Goal: Use online tool/utility: Utilize a website feature to perform a specific function

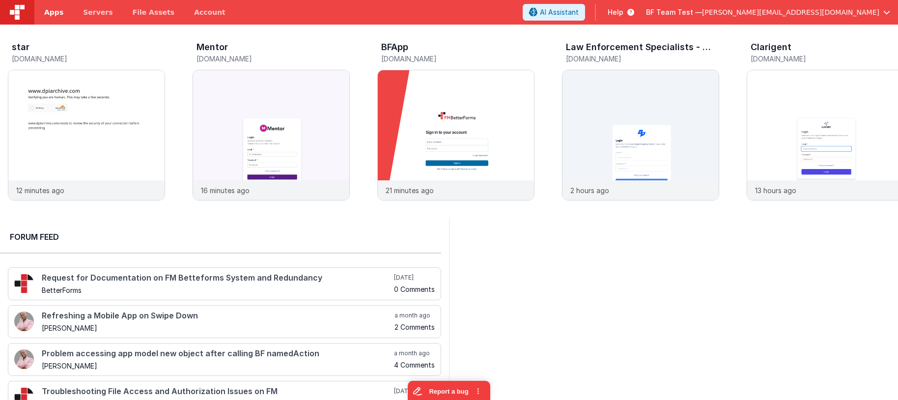
click at [43, 22] on link "Apps" at bounding box center [53, 12] width 39 height 25
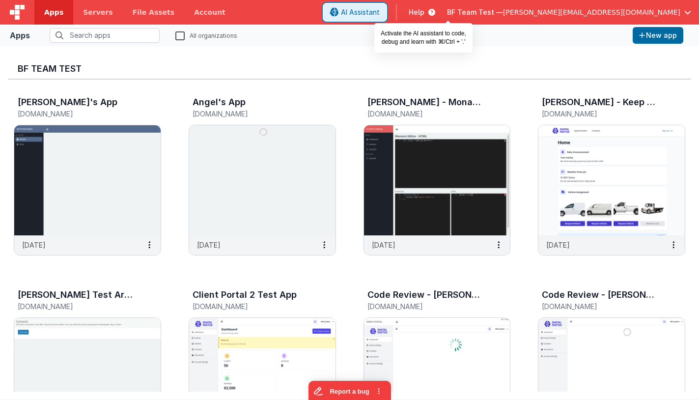
click at [380, 10] on span "AI Assistant" at bounding box center [360, 12] width 39 height 10
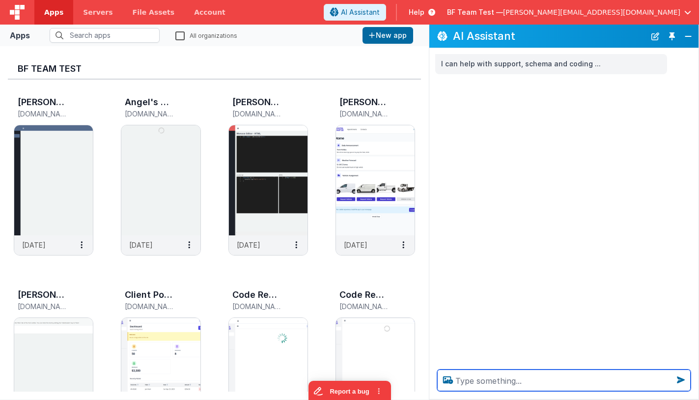
click at [485, 375] on textarea at bounding box center [564, 380] width 254 height 22
type textarea "What are my apps about?"
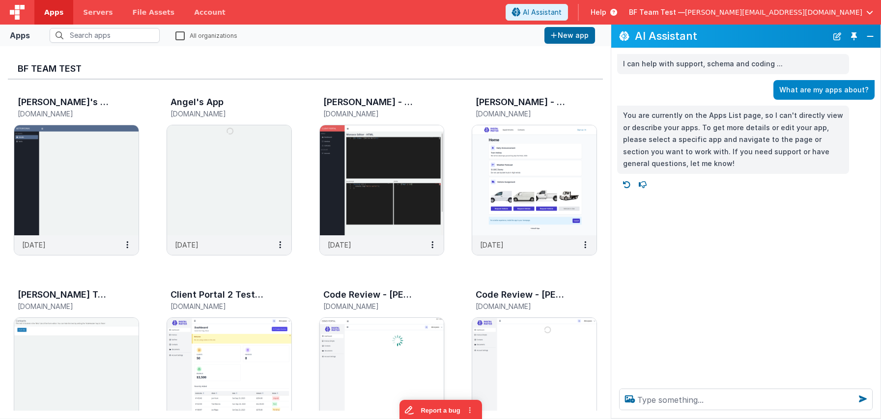
click at [375, 329] on img at bounding box center [382, 373] width 124 height 110
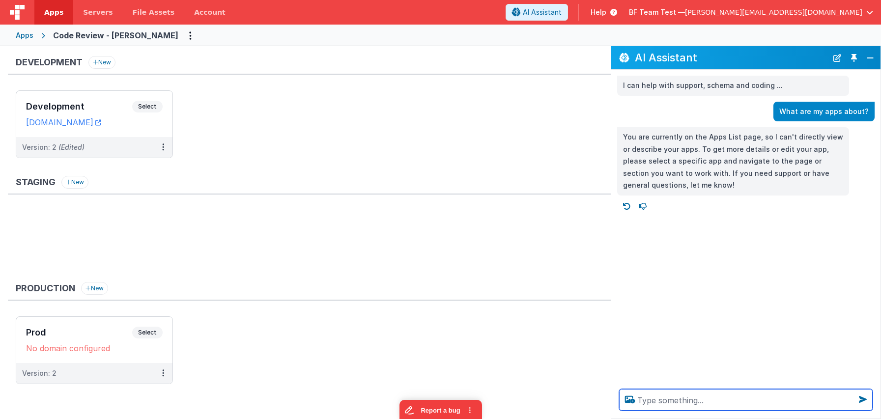
click at [676, 394] on textarea at bounding box center [746, 400] width 254 height 22
type textarea "what do you know about my environments"
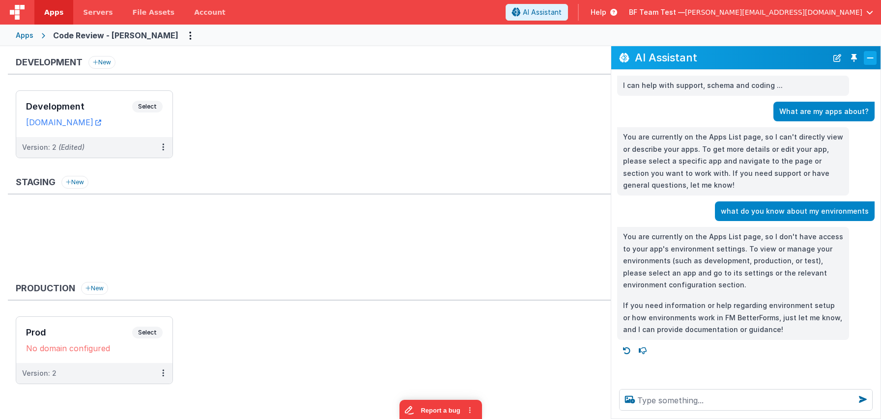
click at [736, 57] on button "Close" at bounding box center [870, 58] width 13 height 14
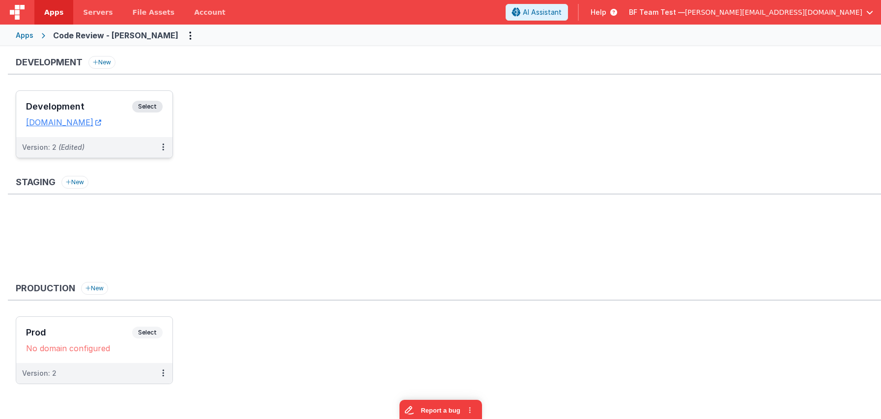
click at [104, 102] on h3 "Development" at bounding box center [79, 107] width 106 height 10
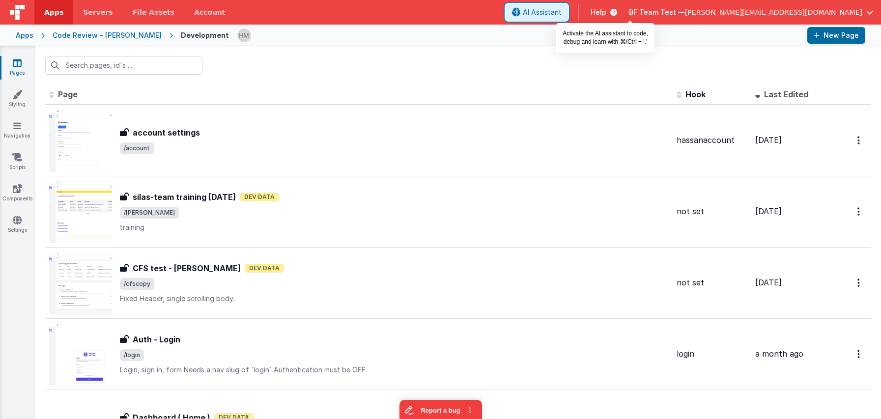
click at [562, 10] on span "AI Assistant" at bounding box center [542, 12] width 39 height 10
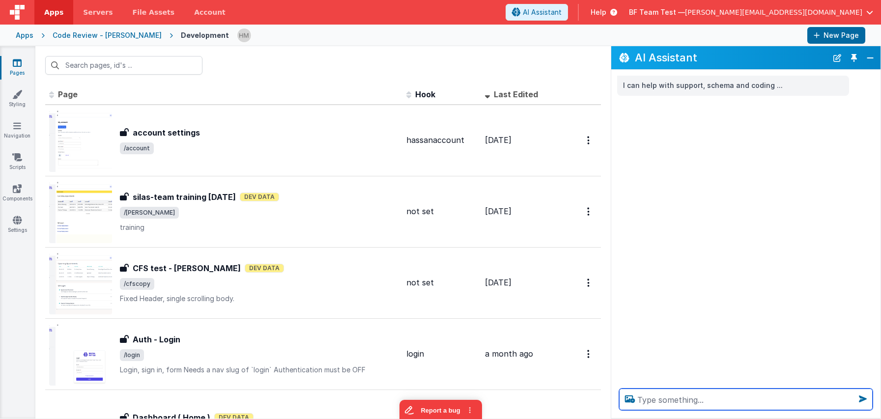
drag, startPoint x: 662, startPoint y: 406, endPoint x: 663, endPoint y: 396, distance: 9.9
click at [665, 394] on textarea at bounding box center [746, 400] width 254 height 22
type textarea "how many pages do i have?"
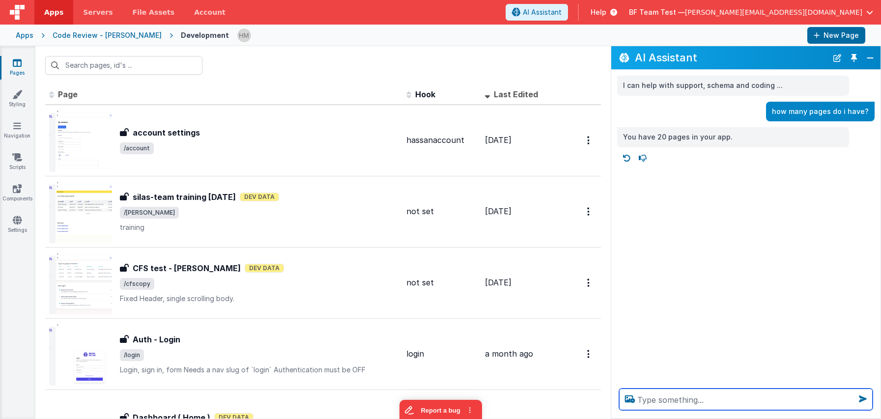
drag, startPoint x: 505, startPoint y: 383, endPoint x: 524, endPoint y: 188, distance: 196.0
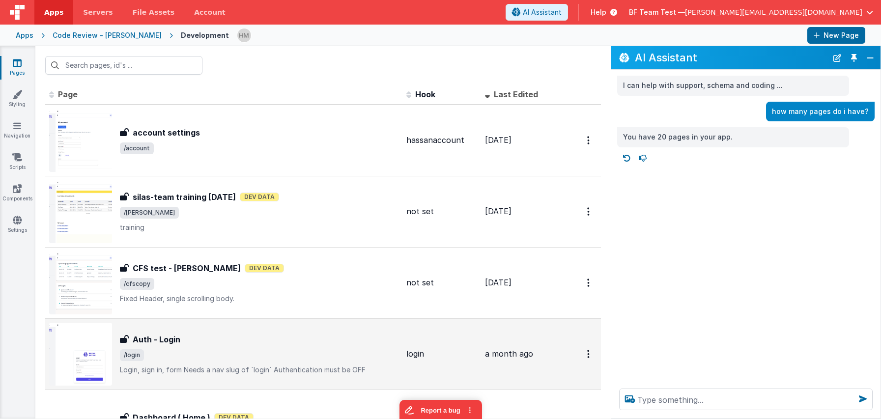
drag, startPoint x: 472, startPoint y: 83, endPoint x: 539, endPoint y: 328, distance: 254.2
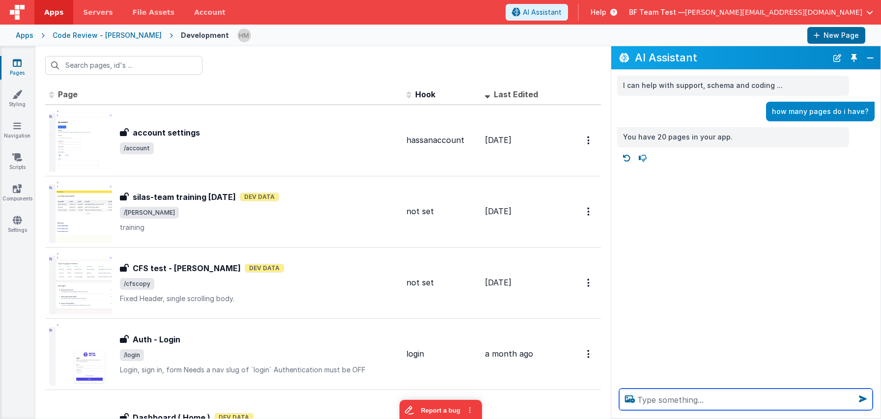
click at [673, 394] on textarea at bounding box center [746, 400] width 254 height 22
type textarea "whhich page is about my account stuff"
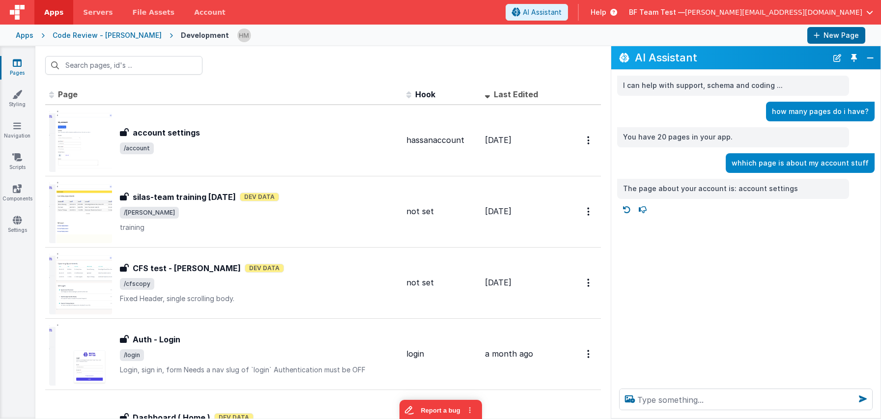
click at [440, 89] on th "Hook" at bounding box center [441, 95] width 79 height 20
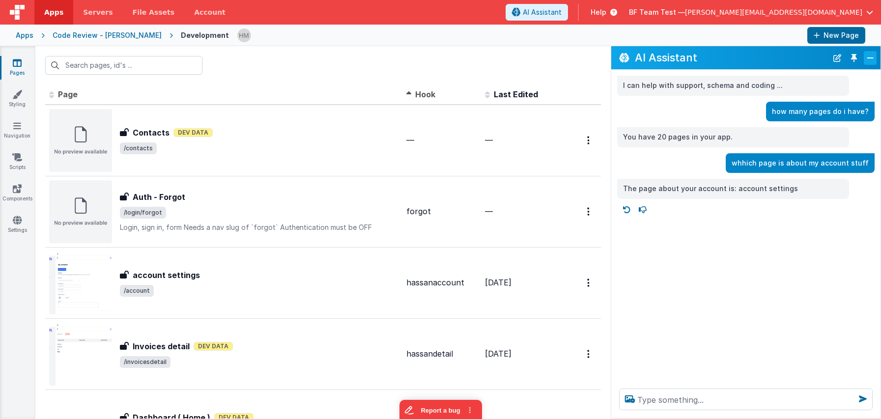
click at [736, 58] on button "Close" at bounding box center [870, 58] width 13 height 14
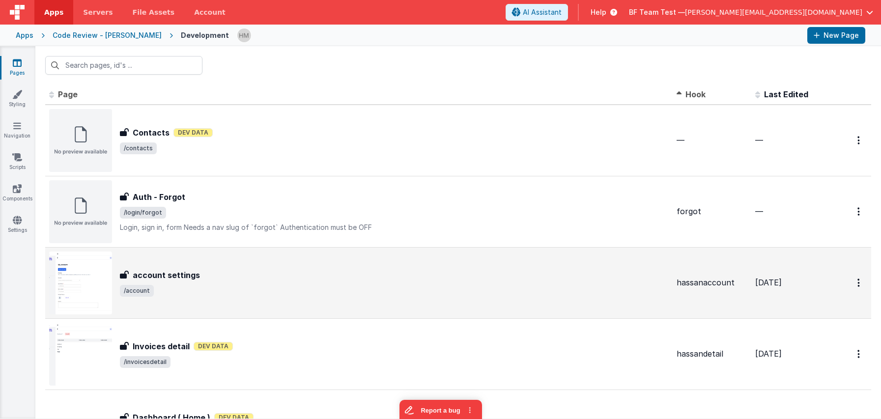
click at [399, 280] on div "account settings" at bounding box center [394, 275] width 549 height 12
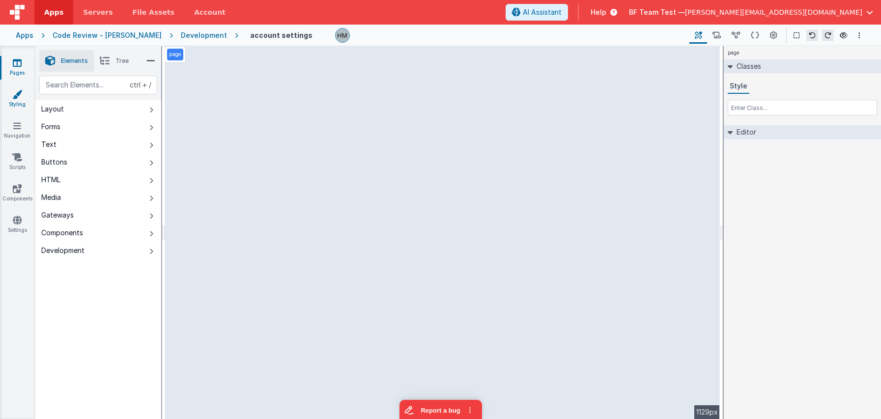
click at [18, 100] on link "Styling" at bounding box center [17, 99] width 35 height 20
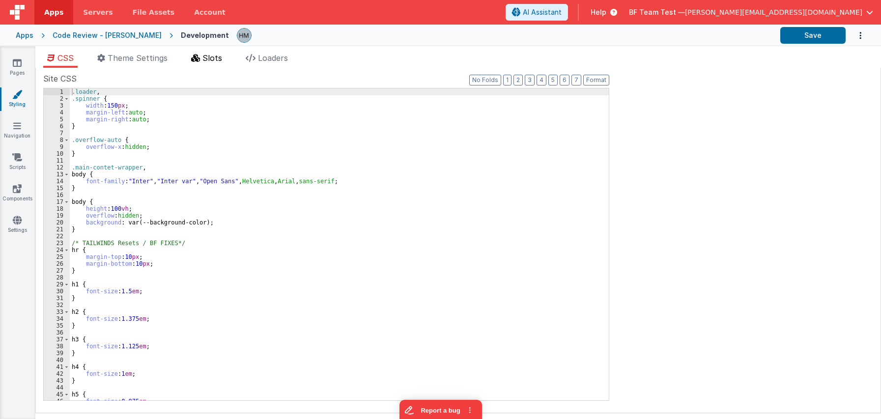
click at [207, 54] on span "Slots" at bounding box center [212, 58] width 20 height 10
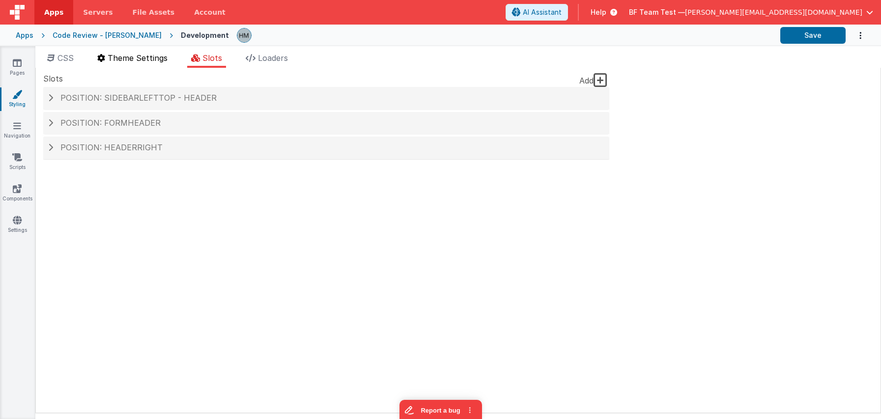
click at [145, 62] on span "Theme Settings" at bounding box center [138, 58] width 60 height 10
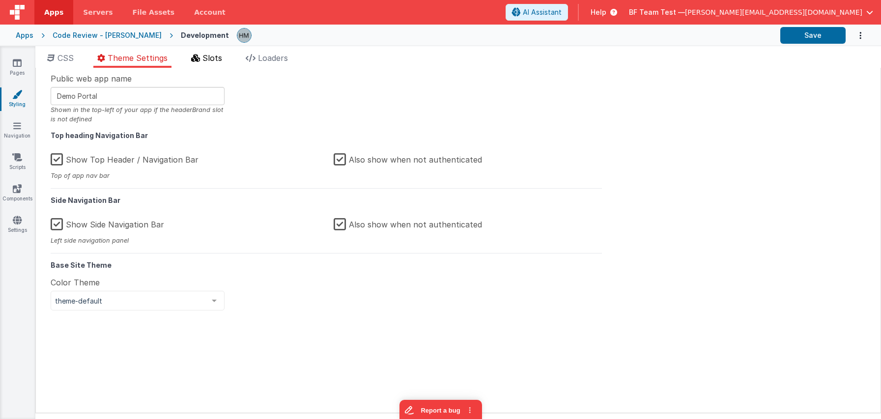
click at [202, 57] on li "Slots" at bounding box center [206, 60] width 39 height 16
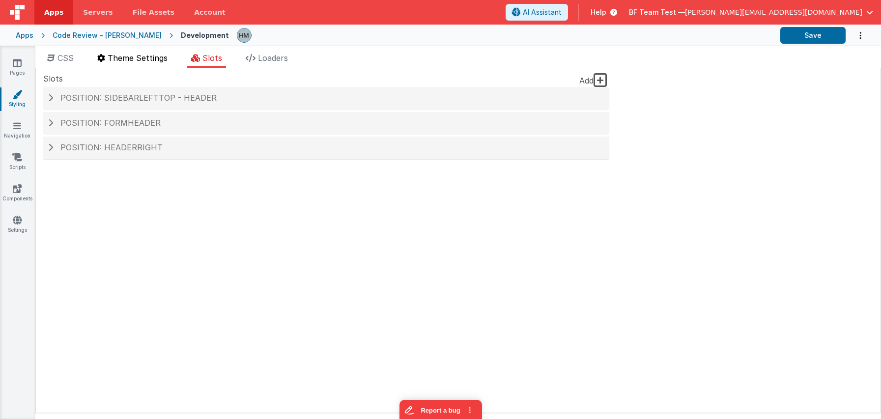
click at [156, 59] on span "Theme Settings" at bounding box center [138, 58] width 60 height 10
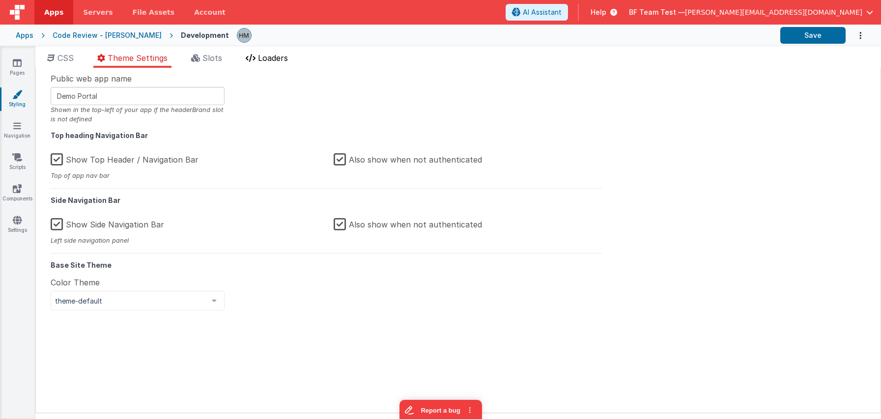
click at [274, 52] on li "Loaders" at bounding box center [267, 60] width 50 height 16
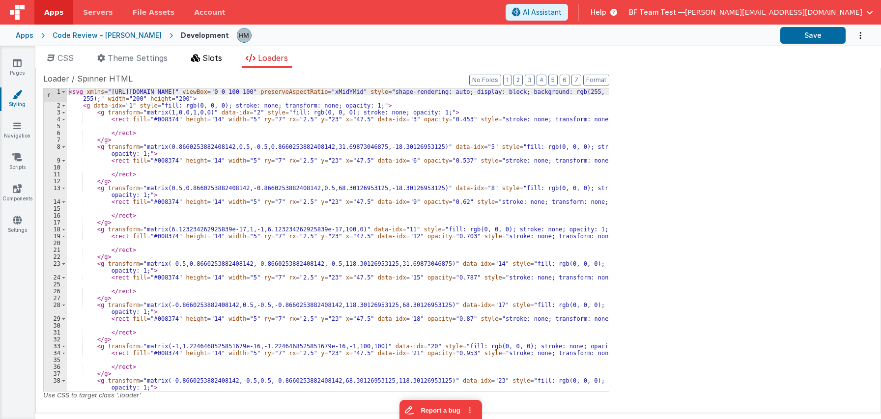
click at [219, 61] on span "Slots" at bounding box center [212, 58] width 20 height 10
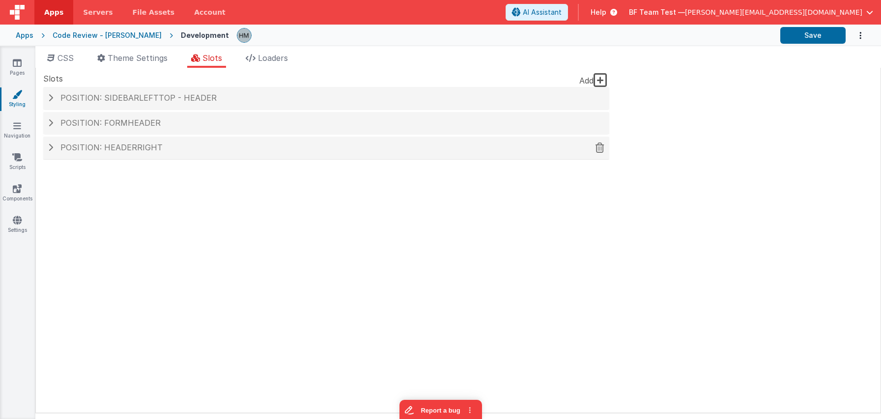
click at [236, 141] on div "Position: headerRight" at bounding box center [326, 148] width 566 height 23
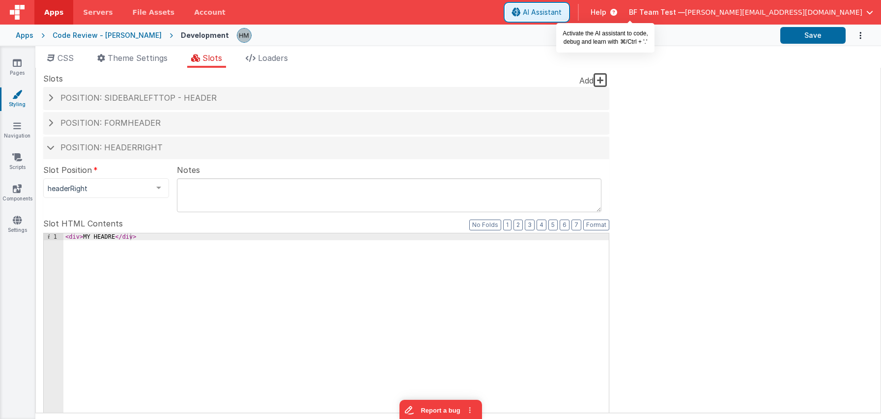
click at [562, 12] on span "AI Assistant" at bounding box center [542, 12] width 39 height 10
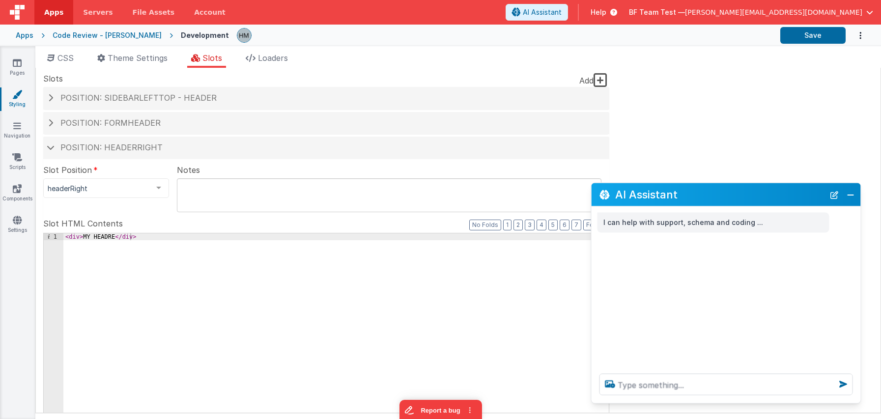
drag, startPoint x: 154, startPoint y: 208, endPoint x: 711, endPoint y: 221, distance: 556.8
click at [736, 196] on h2 "AI Assistant" at bounding box center [719, 195] width 209 height 12
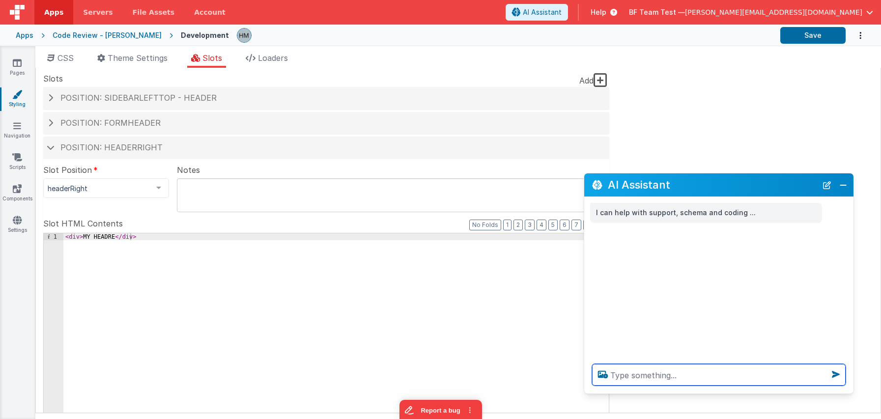
click at [670, 382] on textarea at bounding box center [719, 375] width 254 height 22
type textarea "make me a header about my app"
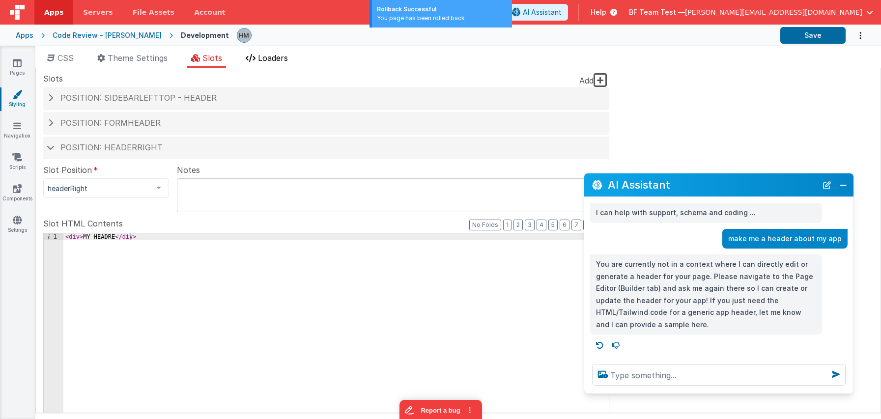
click at [288, 60] on span "Loaders" at bounding box center [273, 58] width 30 height 10
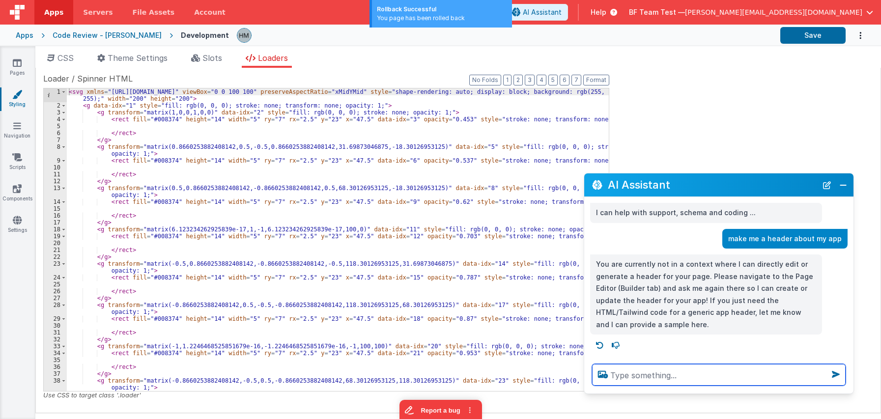
click at [678, 377] on textarea at bounding box center [719, 375] width 254 height 22
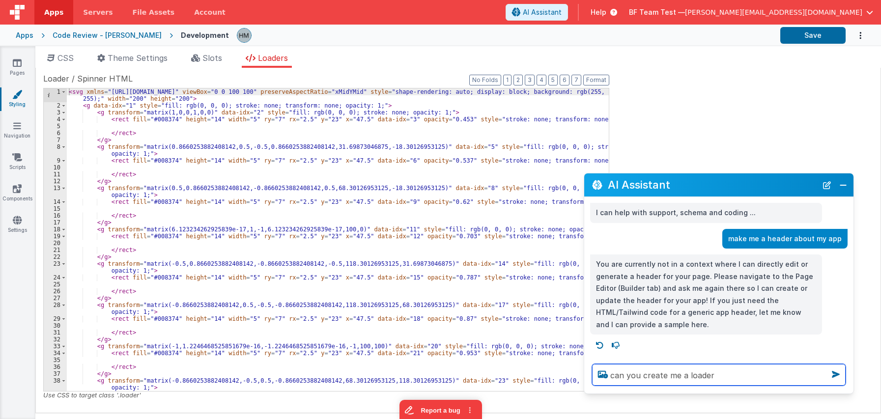
type textarea "can you create me a loader"
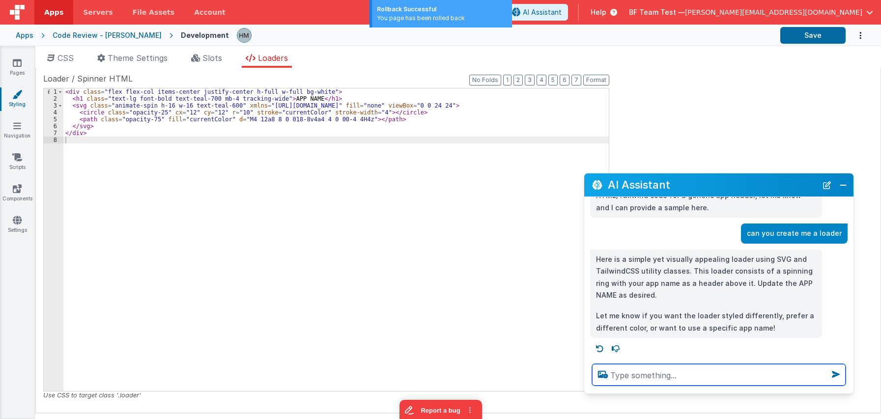
scroll to position [117, 0]
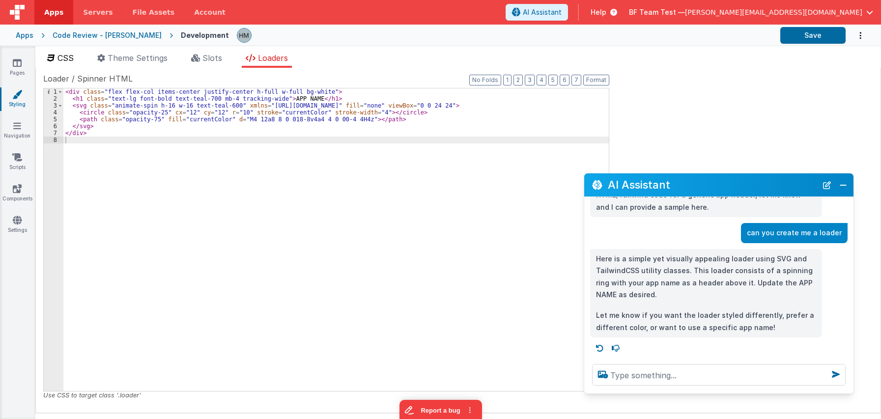
click at [59, 55] on span "CSS" at bounding box center [65, 58] width 16 height 10
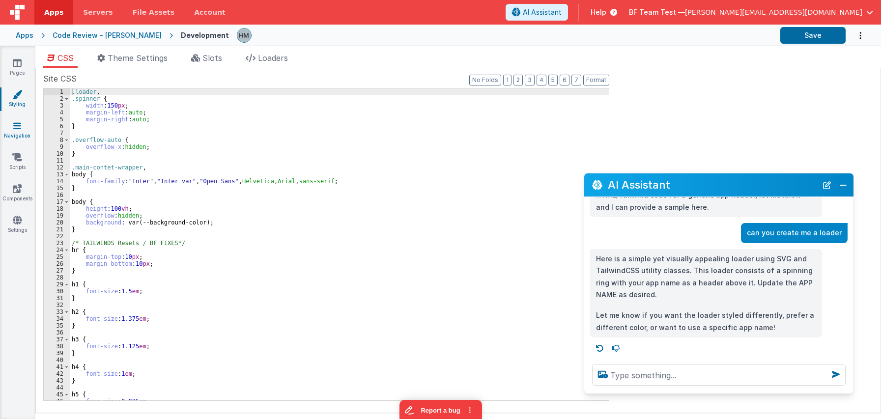
click at [18, 139] on link "Navigation" at bounding box center [17, 131] width 35 height 20
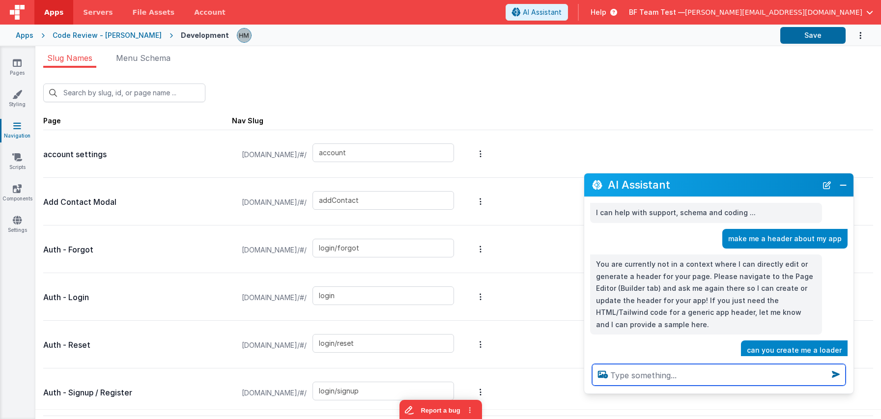
drag, startPoint x: 725, startPoint y: 379, endPoint x: 688, endPoint y: 336, distance: 56.8
click at [720, 368] on textarea at bounding box center [719, 375] width 254 height 22
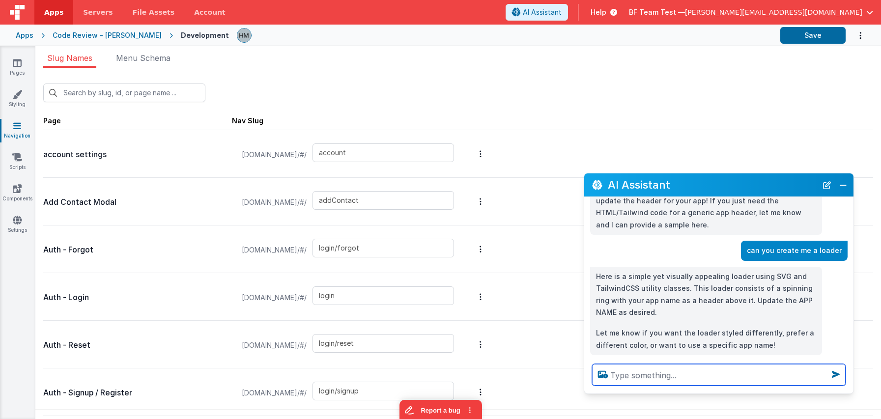
scroll to position [117, 0]
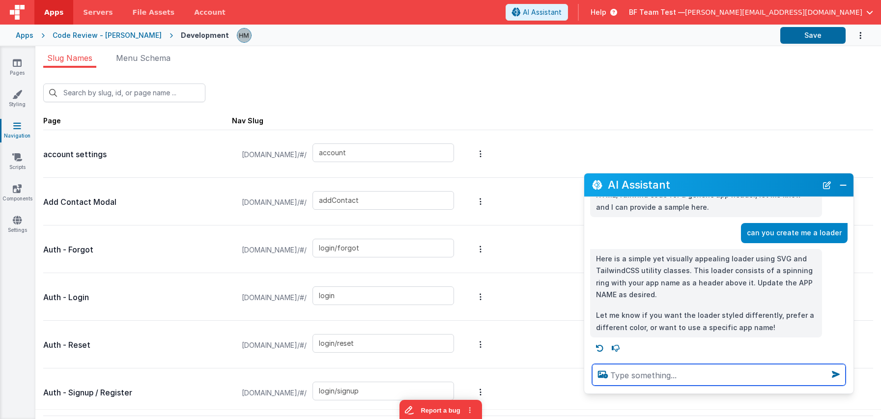
click at [693, 371] on textarea at bounding box center [719, 375] width 254 height 22
type textarea "change me account nav slug to accountsettings"
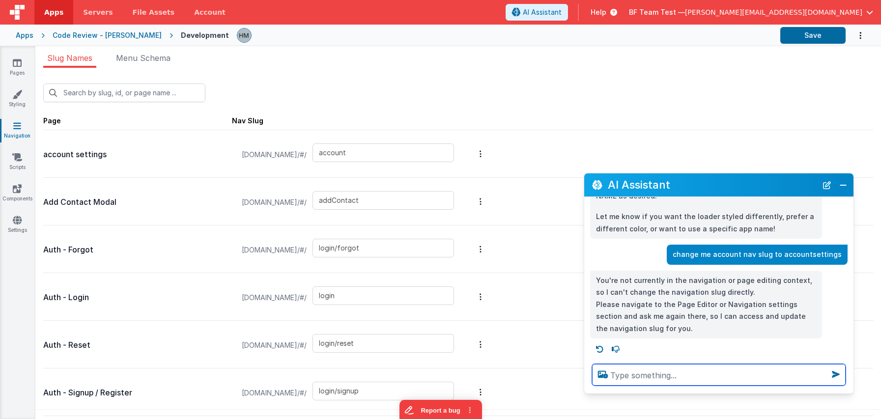
scroll to position [217, 0]
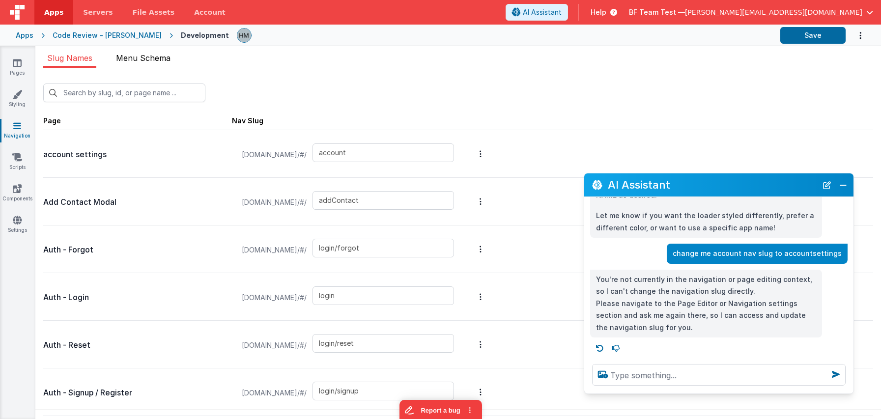
click at [161, 60] on span "Menu Schema" at bounding box center [143, 58] width 55 height 10
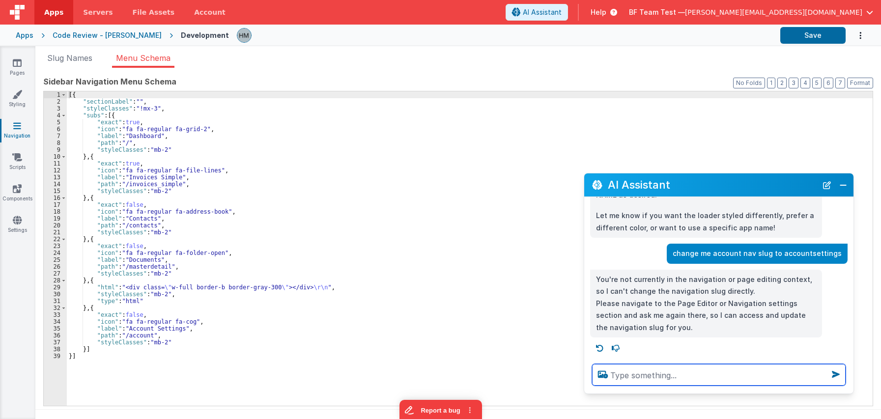
click at [704, 375] on textarea at bounding box center [719, 375] width 254 height 22
type textarea "add a new nav box to go to /help as well"
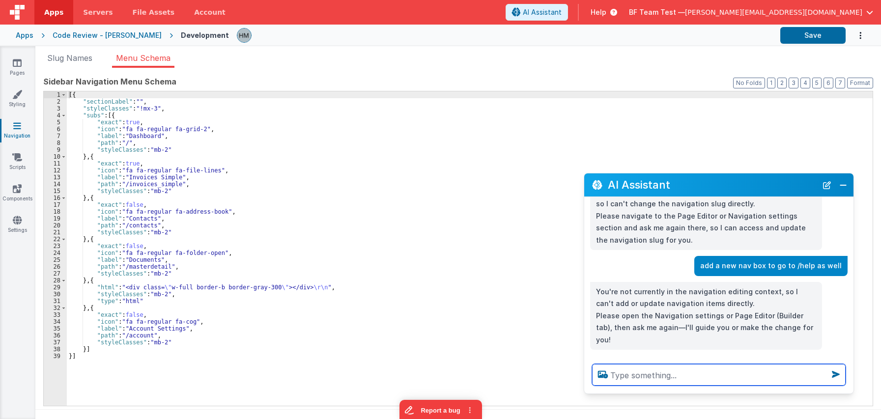
scroll to position [305, 0]
click at [676, 377] on textarea at bounding box center [719, 375] width 254 height 22
type textarea "can you remove contacts?"
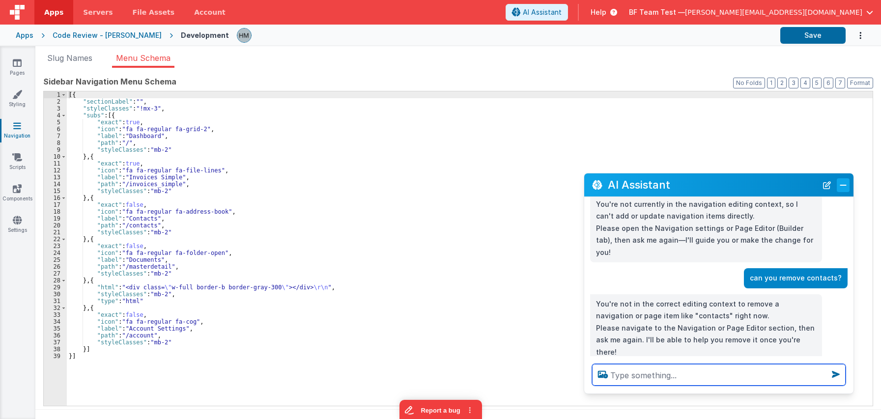
scroll to position [393, 0]
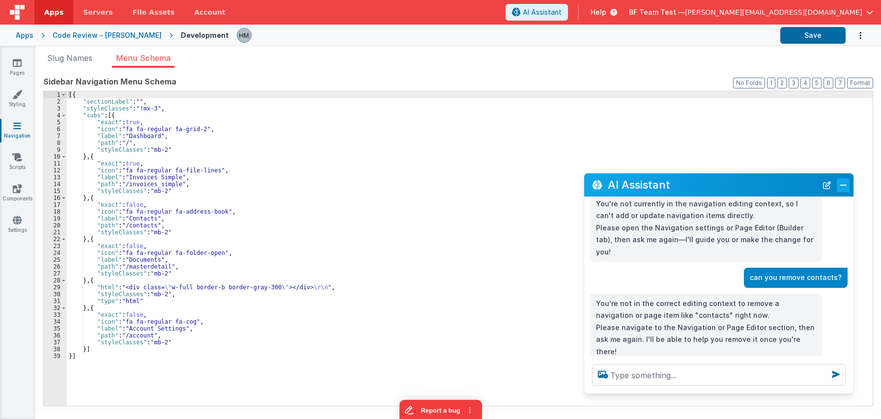
click at [736, 188] on button "Close" at bounding box center [843, 185] width 13 height 14
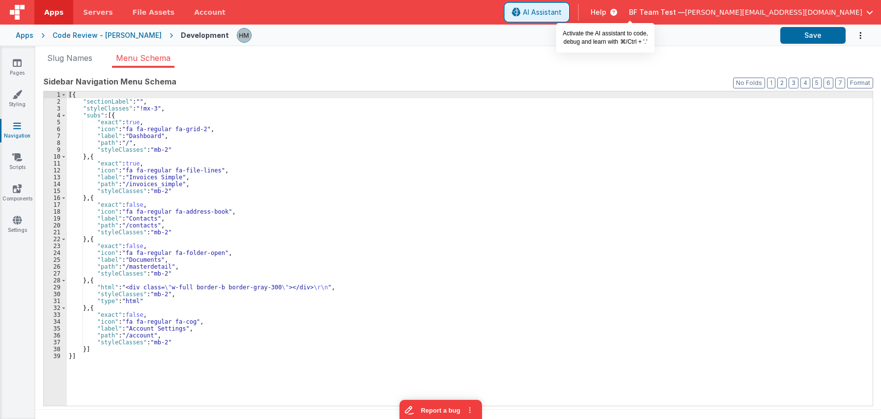
click at [562, 11] on span "AI Assistant" at bounding box center [542, 12] width 39 height 10
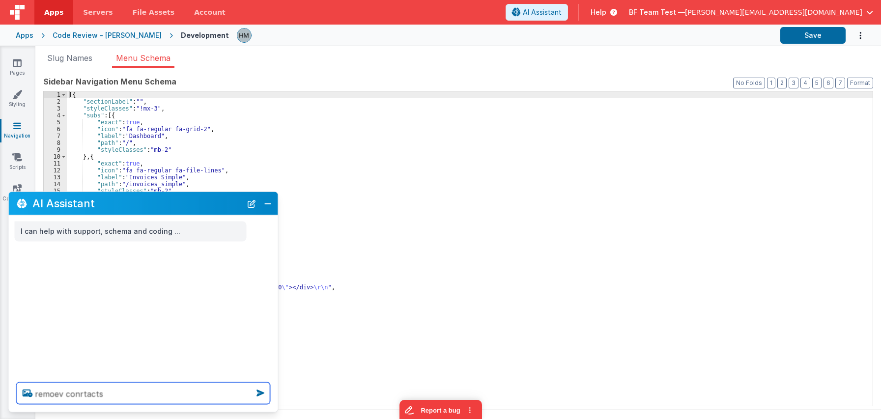
type textarea "remoev conrtacts"
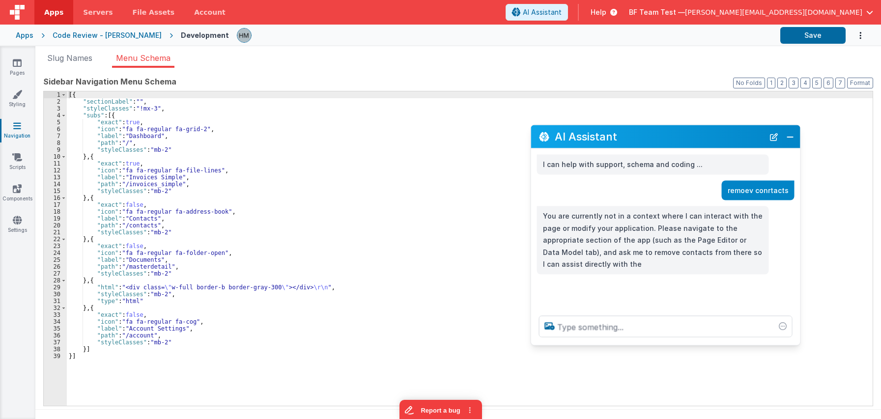
drag, startPoint x: 126, startPoint y: 204, endPoint x: 678, endPoint y: 111, distance: 559.1
click at [692, 131] on h2 "AI Assistant" at bounding box center [659, 137] width 209 height 12
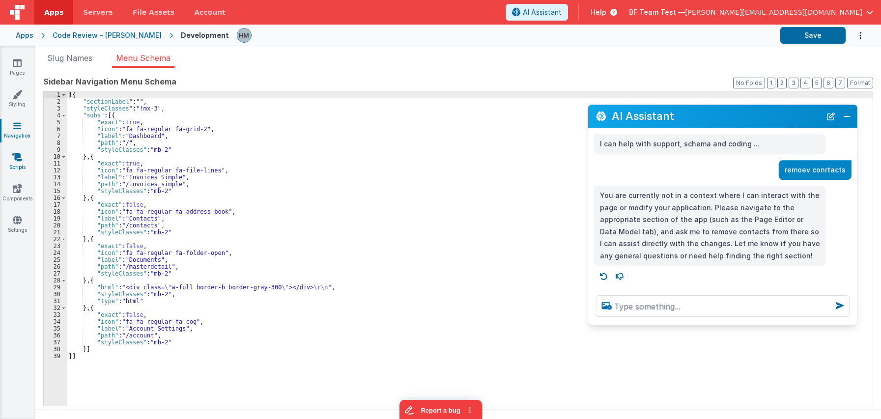
click at [12, 158] on link "Scripts" at bounding box center [17, 162] width 35 height 20
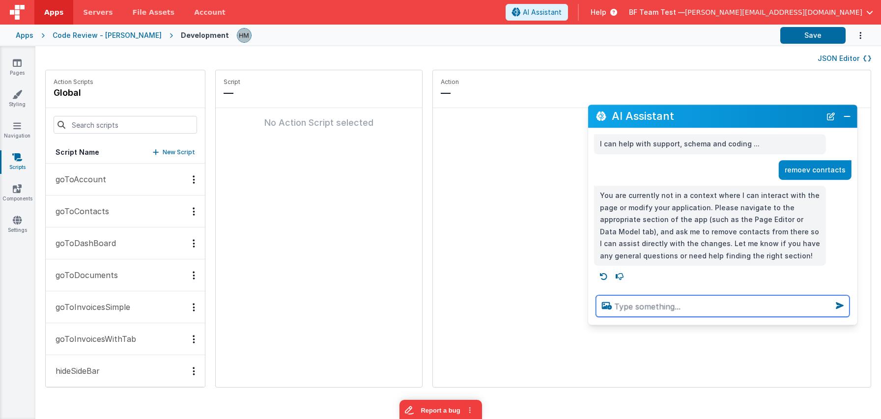
click at [647, 299] on textarea at bounding box center [723, 306] width 254 height 22
click at [736, 113] on button "Close" at bounding box center [847, 117] width 13 height 14
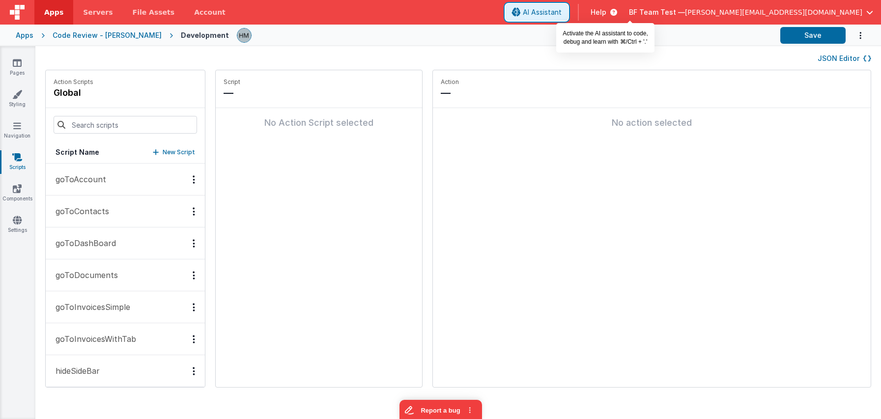
click at [562, 12] on span "AI Assistant" at bounding box center [542, 12] width 39 height 10
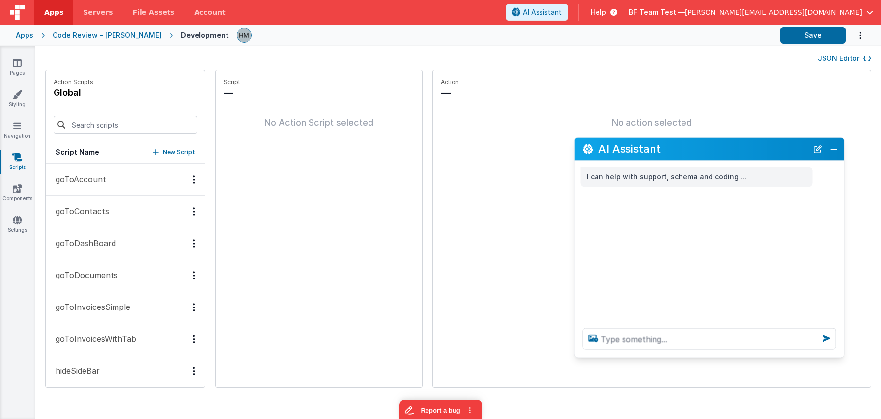
drag, startPoint x: 139, startPoint y: 201, endPoint x: 710, endPoint y: 146, distance: 574.1
click at [710, 146] on h2 "AI Assistant" at bounding box center [702, 149] width 209 height 12
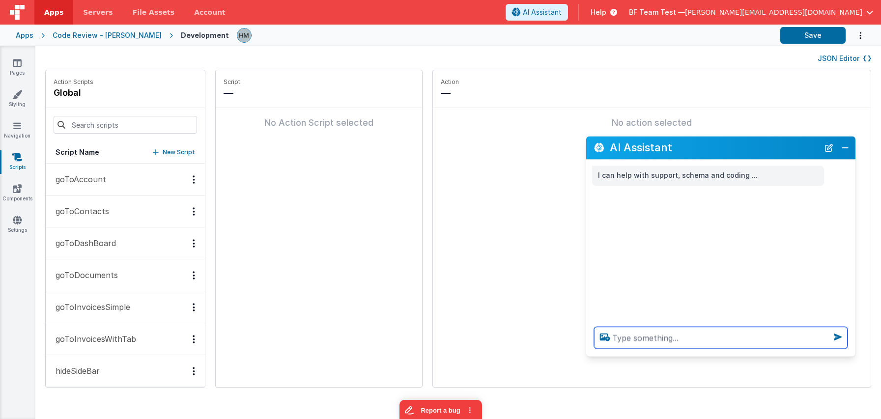
click at [652, 331] on textarea at bounding box center [721, 338] width 254 height 22
type textarea "which action goes to my documents"
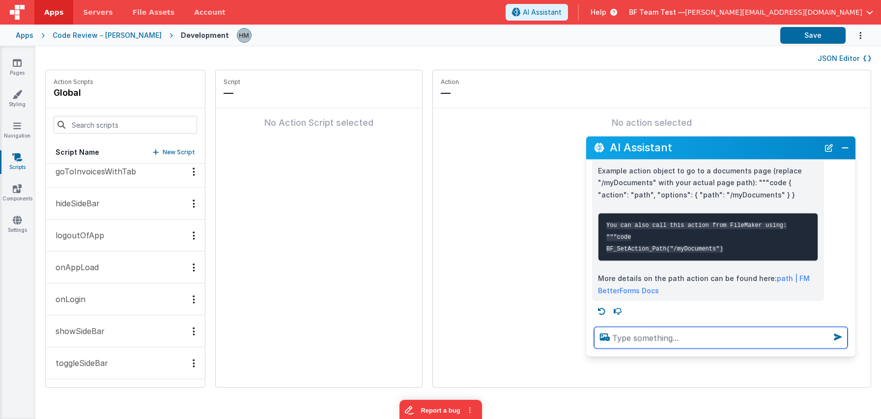
scroll to position [113, 0]
click at [705, 329] on textarea at bounding box center [721, 338] width 254 height 22
type textarea "Check from my actions cripts"
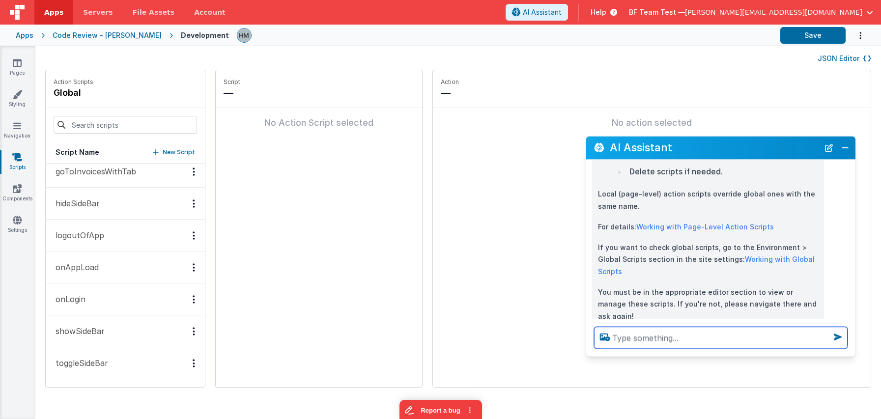
scroll to position [489, 0]
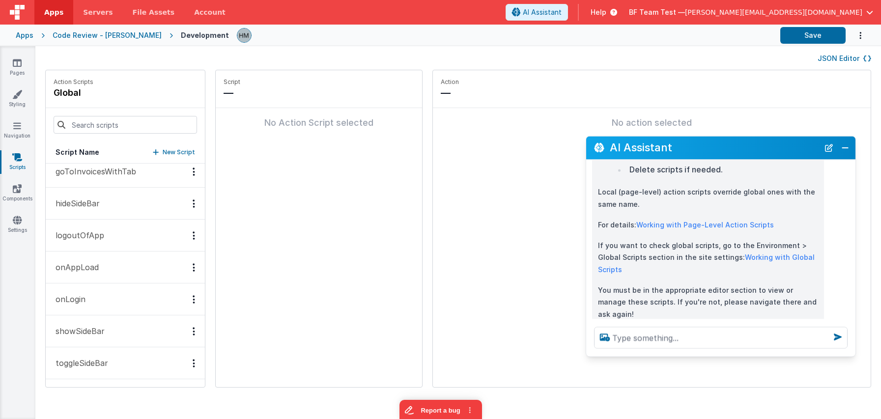
click at [736, 59] on button "JSON Editor" at bounding box center [845, 59] width 54 height 10
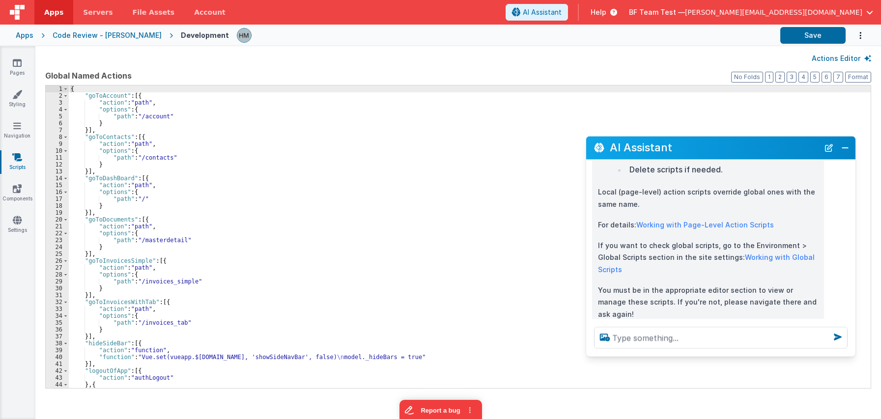
click at [736, 57] on button "Actions Editor" at bounding box center [841, 59] width 59 height 10
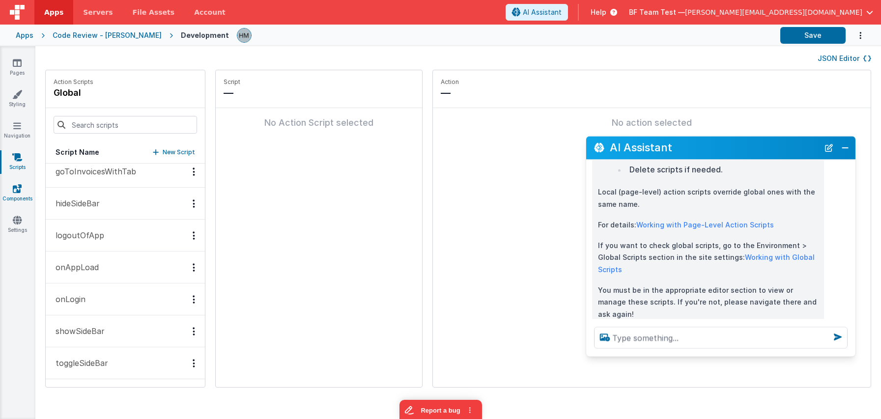
click at [12, 196] on link "Components" at bounding box center [17, 194] width 35 height 20
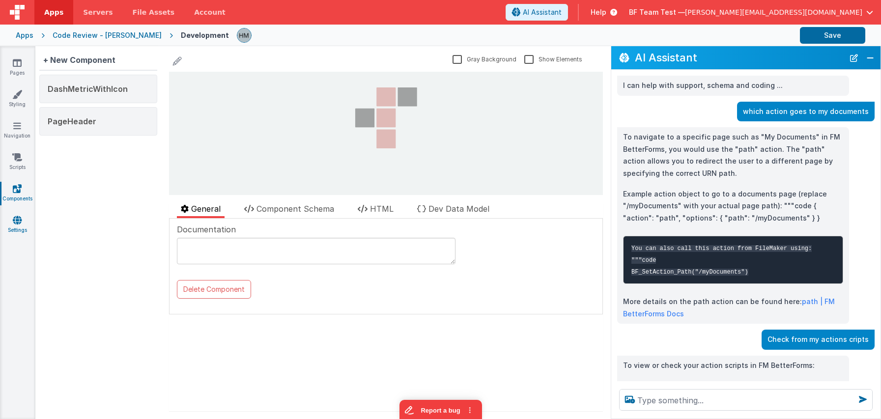
click at [15, 222] on icon at bounding box center [17, 220] width 9 height 10
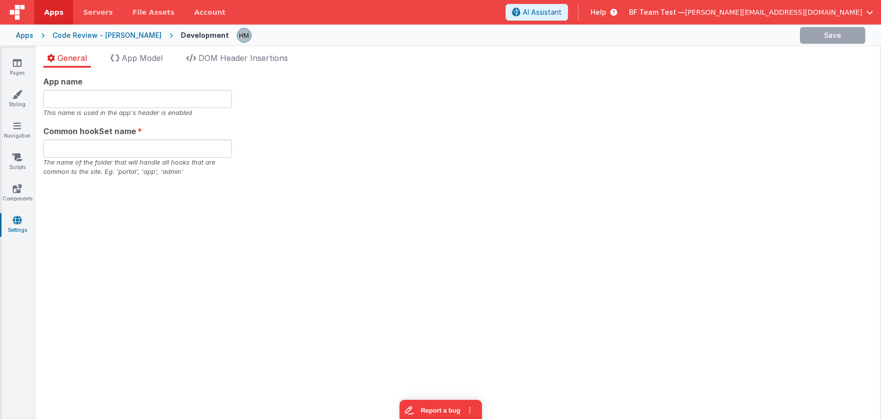
type input "Demo Portal"
type input "hassantest"
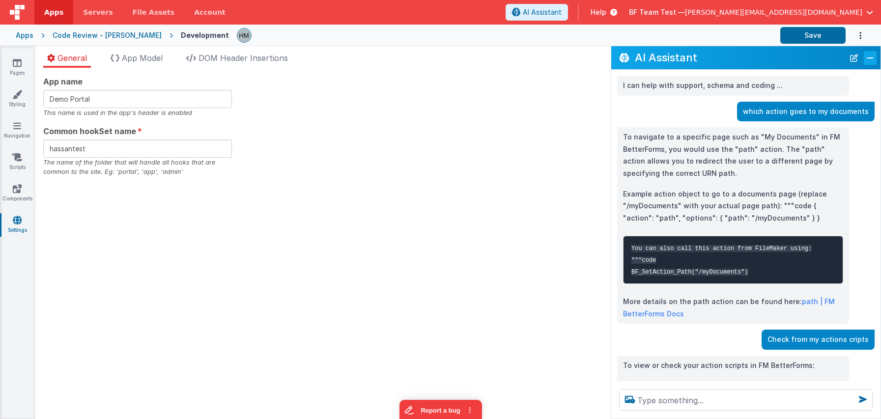
click at [736, 62] on button "Close" at bounding box center [870, 58] width 13 height 14
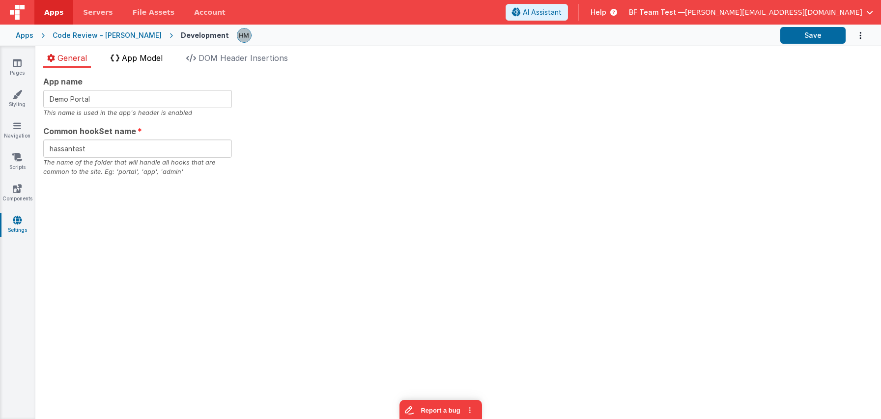
click at [149, 59] on span "App Model" at bounding box center [142, 58] width 41 height 10
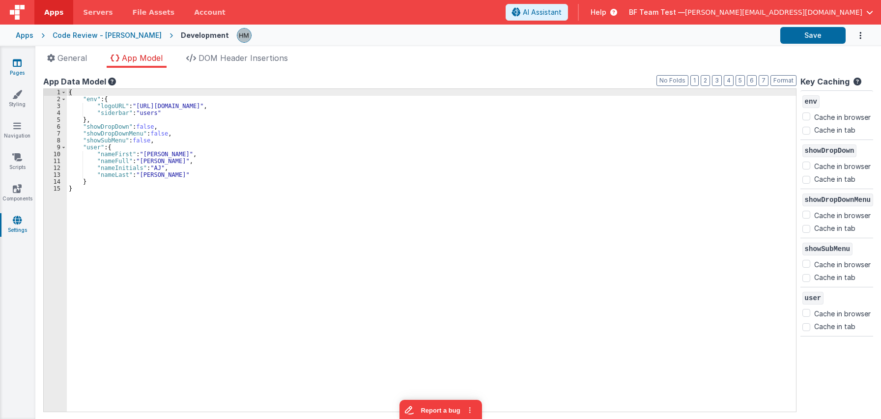
click at [14, 58] on icon at bounding box center [17, 63] width 9 height 10
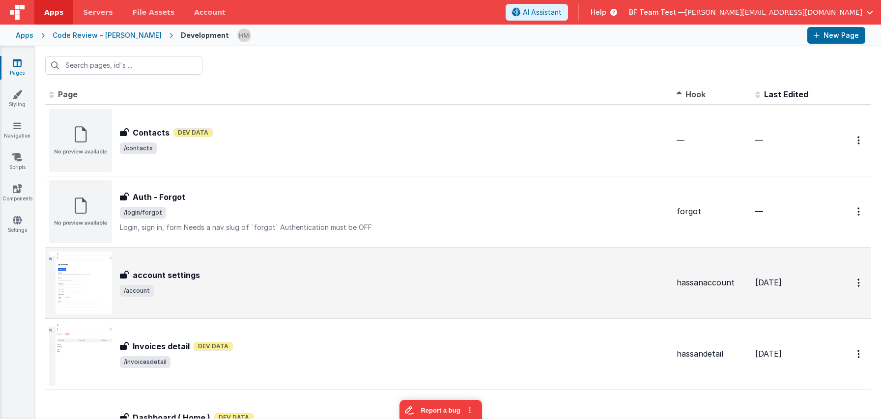
click at [329, 282] on div "account settings account settings /account" at bounding box center [394, 283] width 549 height 28
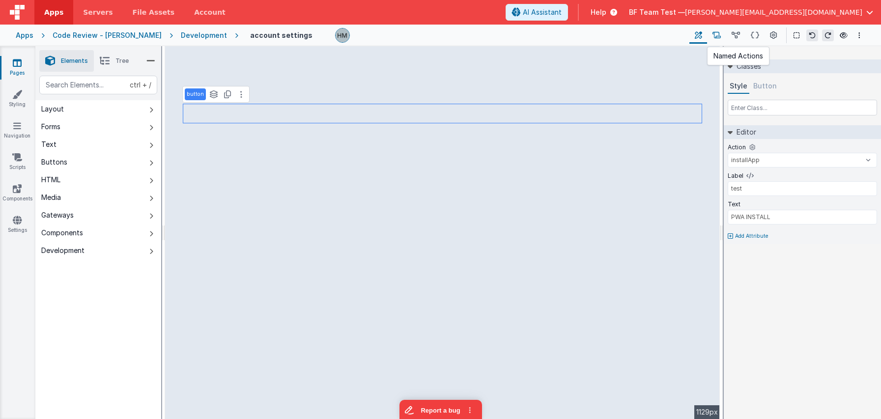
click at [720, 36] on icon at bounding box center [716, 35] width 8 height 10
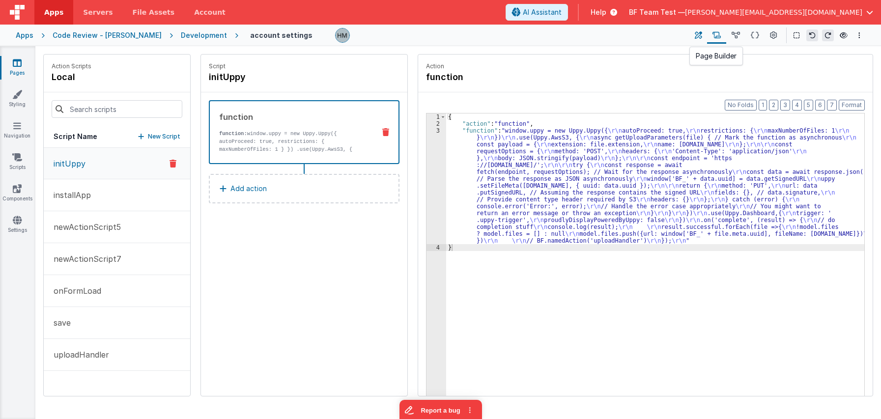
click at [700, 34] on icon at bounding box center [698, 35] width 7 height 10
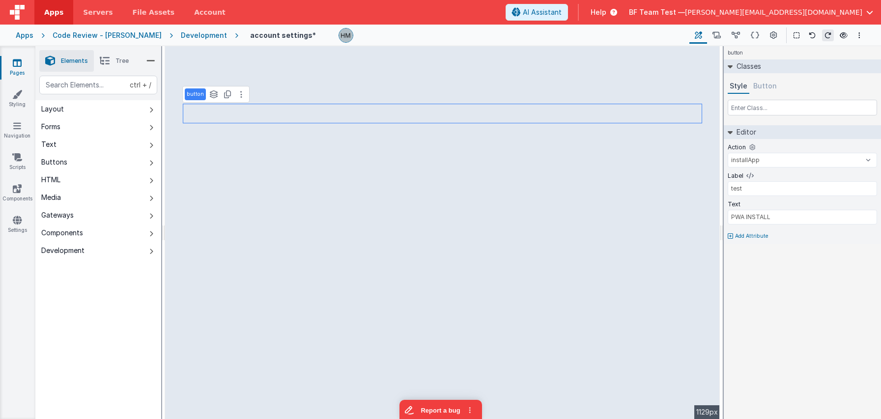
select select "save"
type input "false"
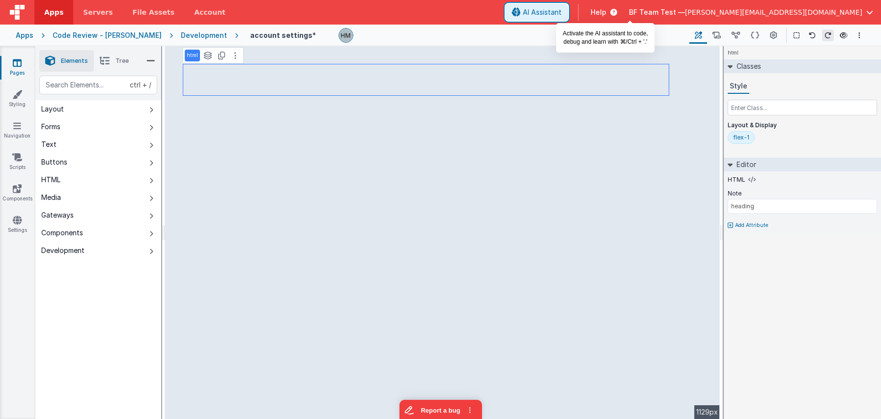
click at [562, 10] on span "AI Assistant" at bounding box center [542, 12] width 39 height 10
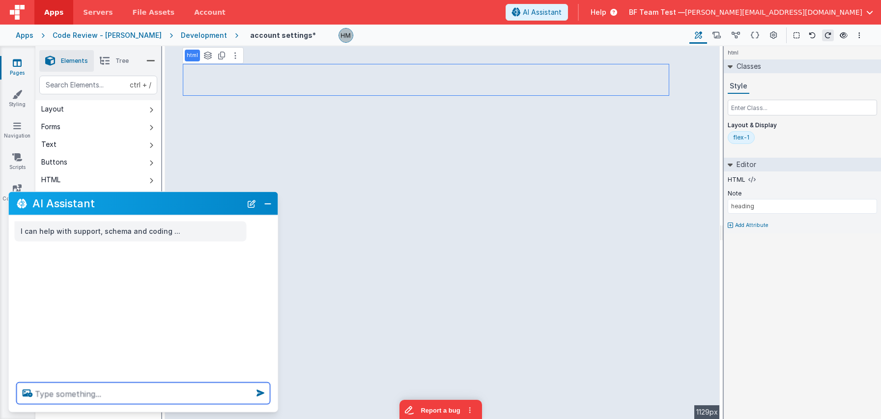
drag, startPoint x: 162, startPoint y: 392, endPoint x: 164, endPoint y: 386, distance: 5.6
click at [163, 391] on textarea at bounding box center [144, 394] width 254 height 22
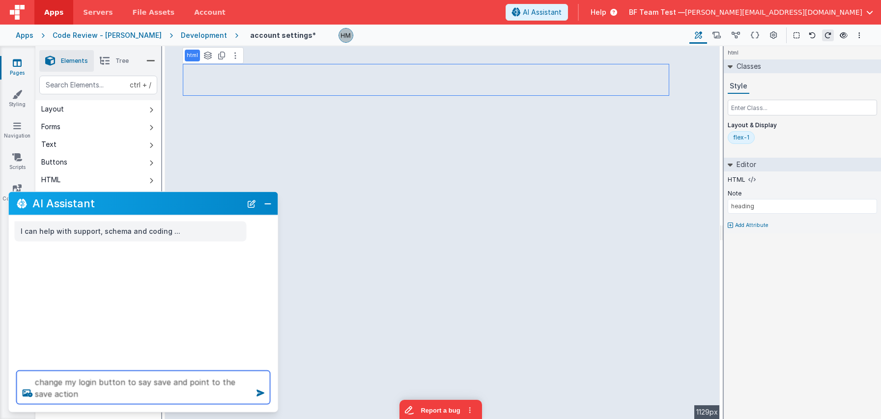
type textarea "change my login button to say save and point to the save action"
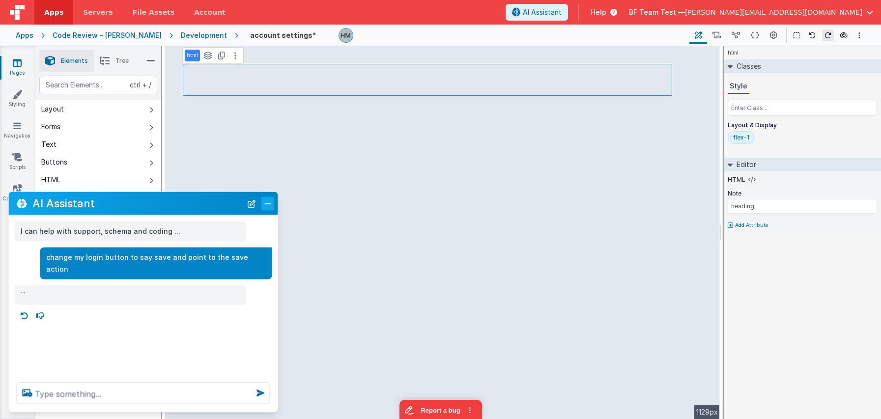
click at [269, 209] on button "Close" at bounding box center [267, 204] width 13 height 14
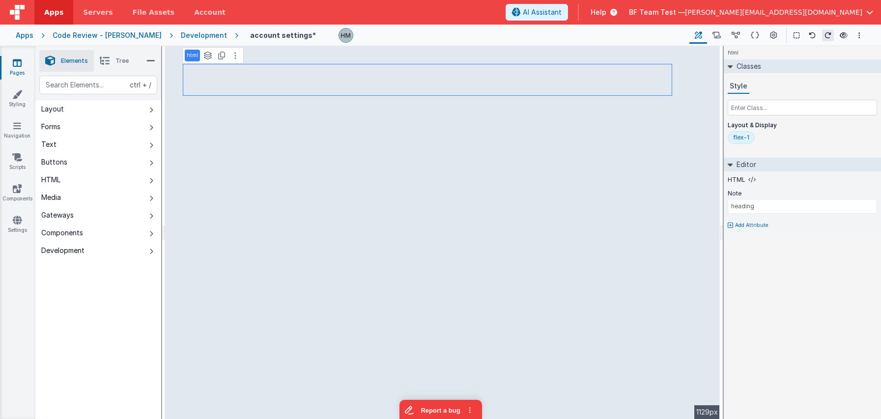
select select "installApp"
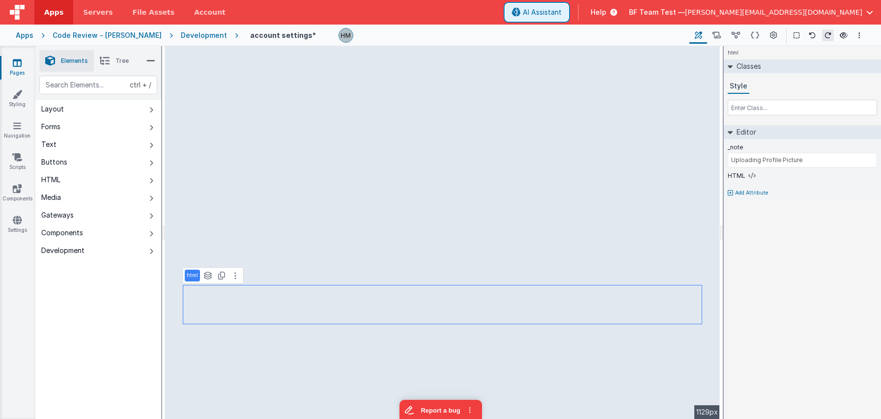
click at [562, 13] on span "AI Assistant" at bounding box center [542, 12] width 39 height 10
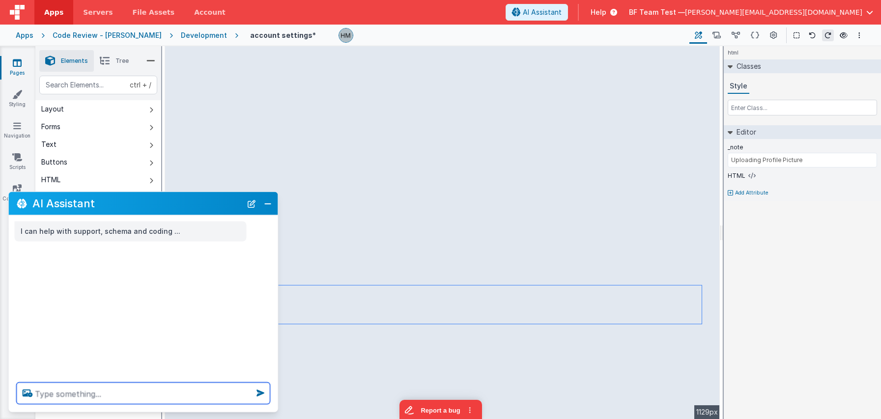
click at [177, 394] on textarea at bounding box center [144, 394] width 254 height 22
type textarea "chabnge upload buttont o say upload photo"
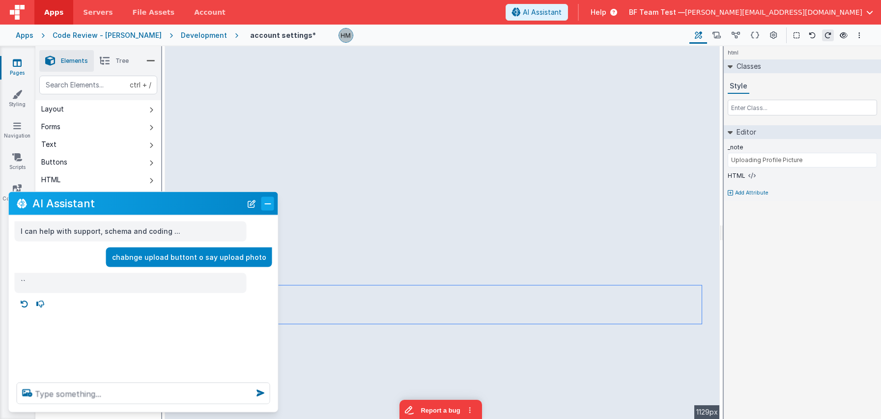
click at [264, 201] on button "Close" at bounding box center [267, 204] width 13 height 14
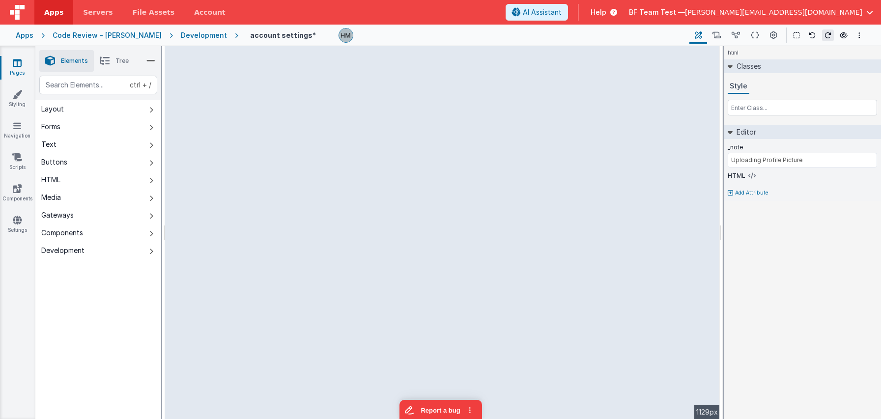
click at [109, 58] on icon at bounding box center [105, 61] width 10 height 14
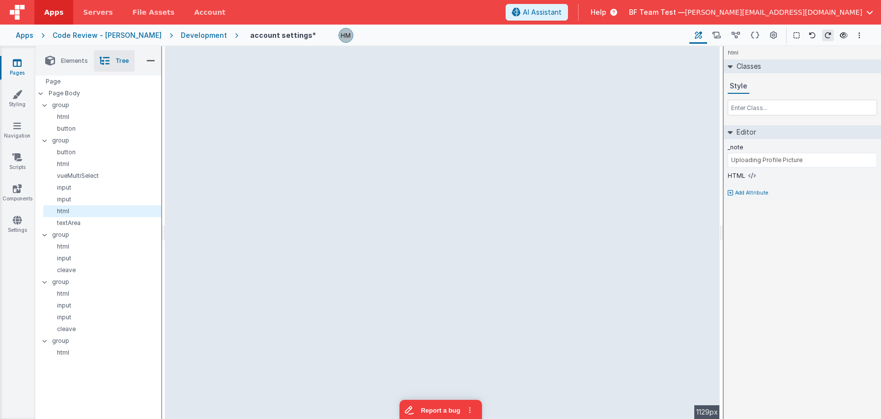
click at [71, 65] on li "Elements" at bounding box center [66, 61] width 55 height 22
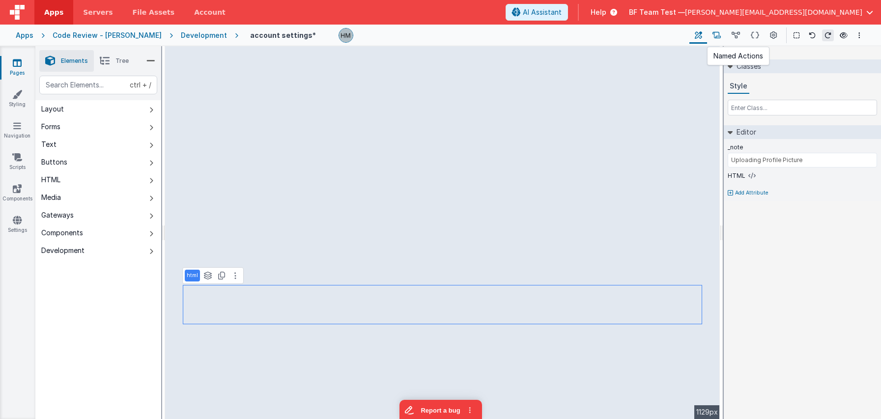
click at [718, 37] on icon at bounding box center [716, 35] width 8 height 10
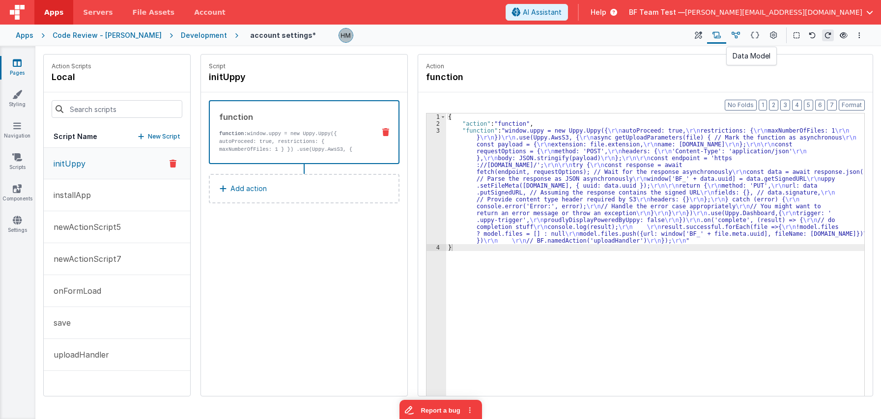
click at [731, 33] on button at bounding box center [735, 35] width 19 height 17
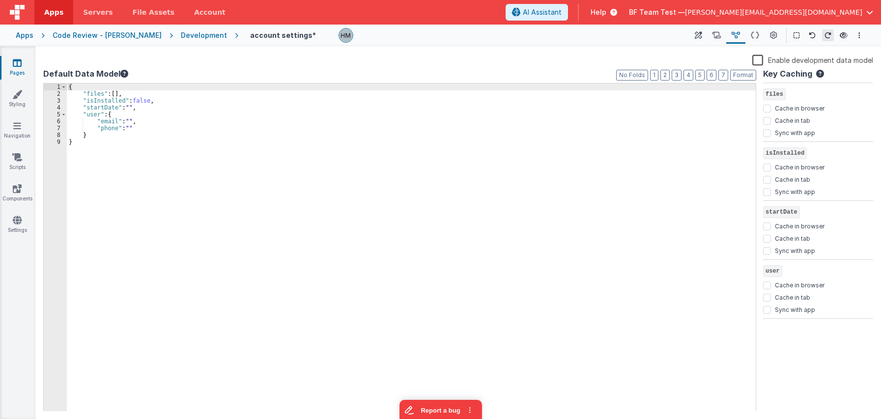
click at [736, 61] on label "Enable development data model" at bounding box center [812, 59] width 121 height 11
click at [0, 0] on input "Enable development data model" at bounding box center [0, 0] width 0 height 0
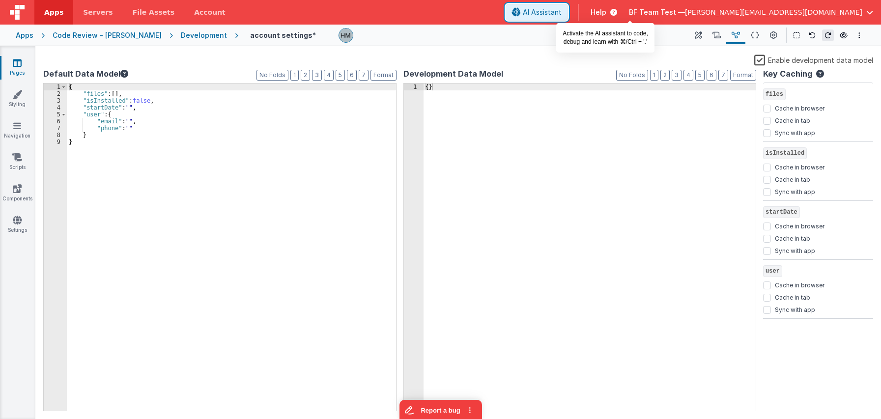
click at [562, 16] on span "AI Assistant" at bounding box center [542, 12] width 39 height 10
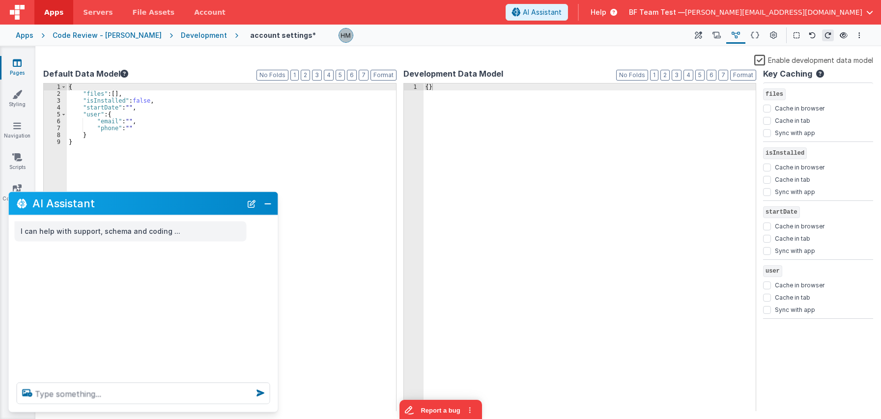
click at [133, 394] on div at bounding box center [143, 393] width 269 height 37
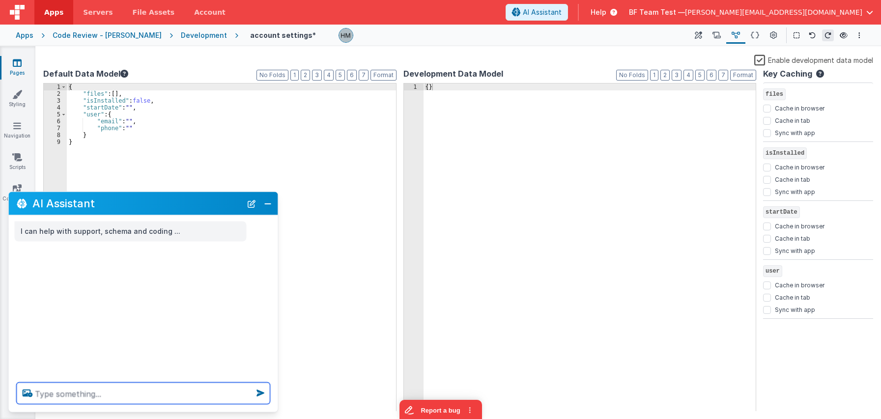
click at [141, 394] on textarea at bounding box center [144, 394] width 254 height 22
type textarea "create me dev data which is an array of people"
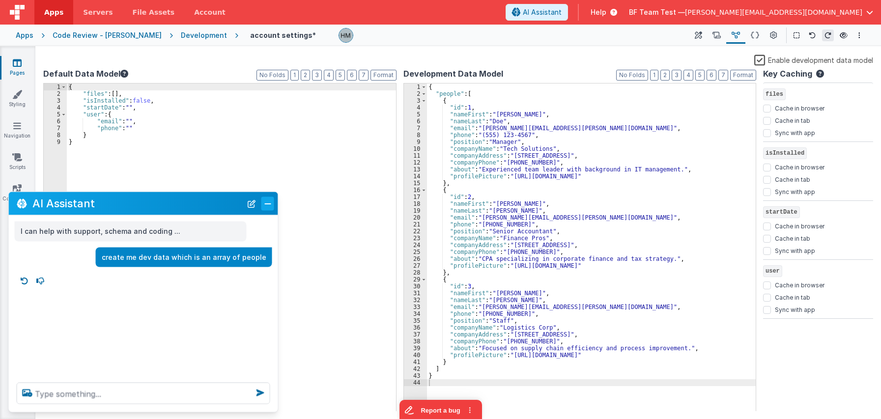
click at [267, 204] on button "Close" at bounding box center [267, 204] width 13 height 14
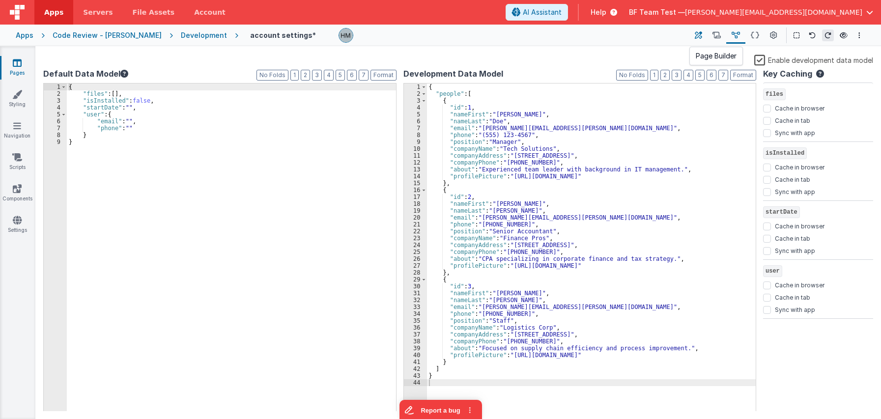
click at [702, 39] on icon at bounding box center [698, 35] width 7 height 10
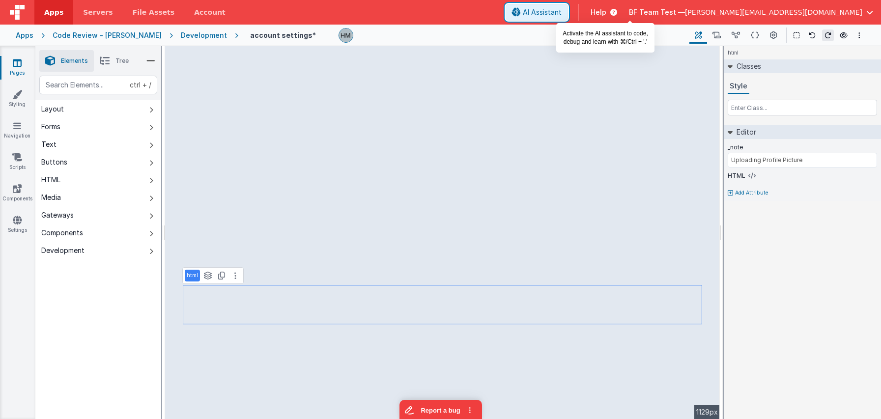
drag, startPoint x: 637, startPoint y: 10, endPoint x: 614, endPoint y: 52, distance: 47.1
click at [562, 11] on span "AI Assistant" at bounding box center [542, 12] width 39 height 10
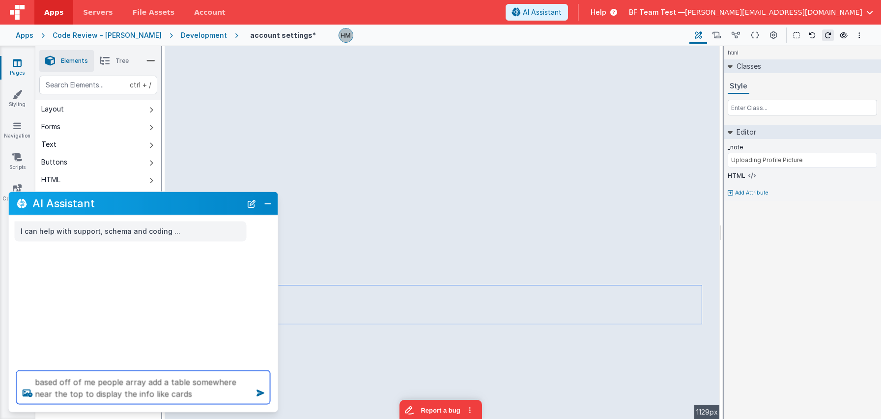
type textarea "based off of me people array add a table somewhere near the top to display the …"
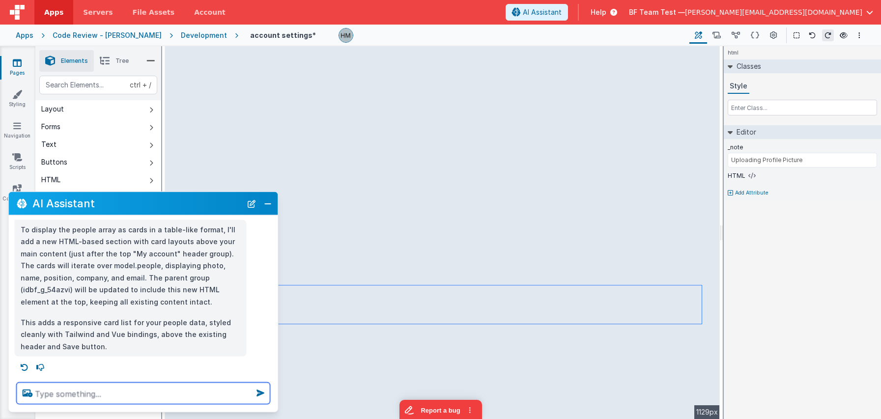
scroll to position [66, 0]
click at [124, 387] on textarea at bounding box center [144, 394] width 254 height 22
type textarea "moev it into its own group under"
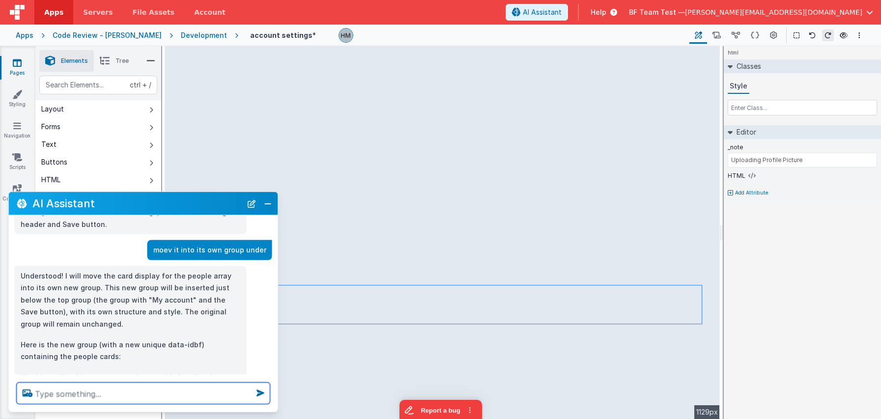
scroll to position [184, 0]
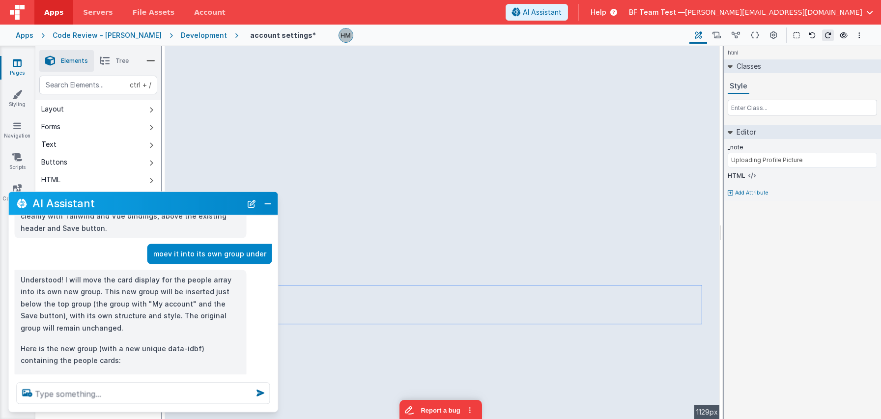
click at [271, 204] on button "Close" at bounding box center [267, 204] width 13 height 14
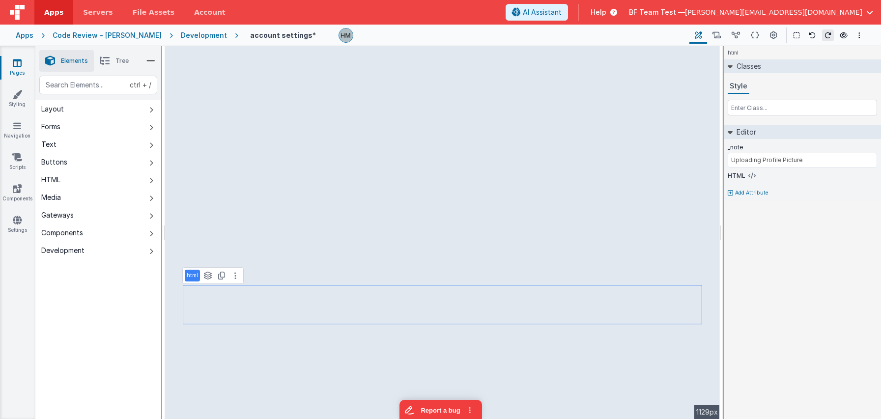
click at [121, 67] on li "Tree" at bounding box center [114, 61] width 41 height 22
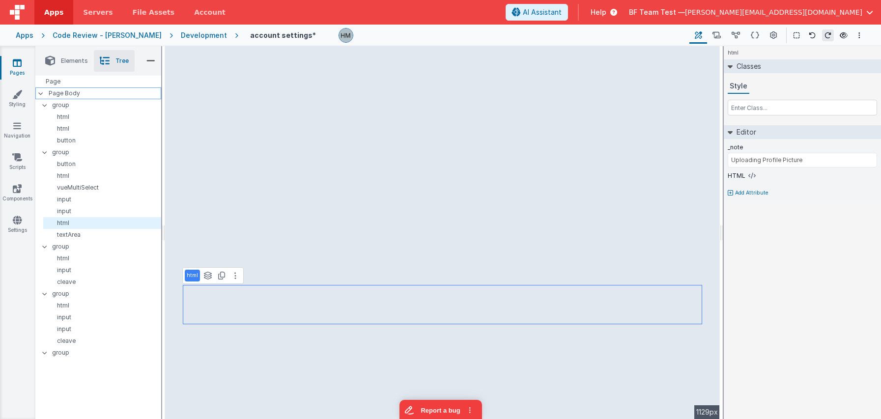
click at [94, 90] on p "Page Body" at bounding box center [105, 93] width 113 height 8
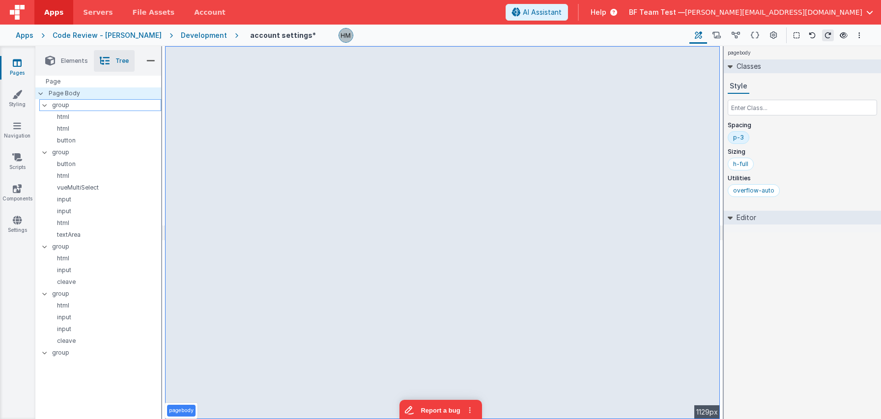
click at [85, 103] on p "group" at bounding box center [106, 105] width 109 height 11
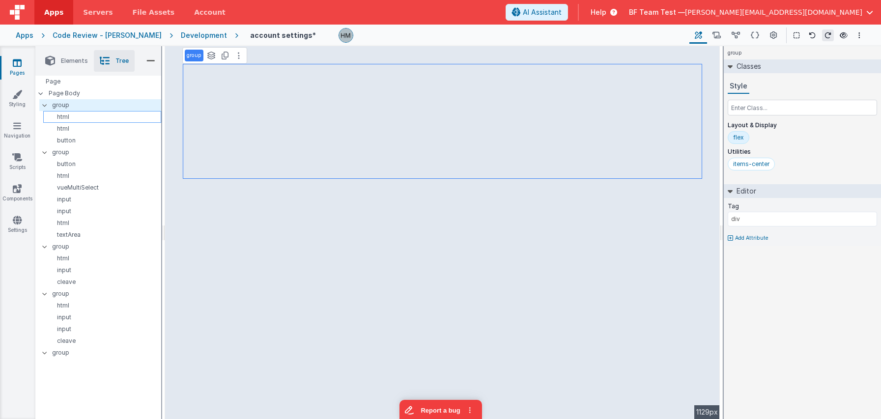
click at [85, 113] on p "html" at bounding box center [103, 117] width 113 height 8
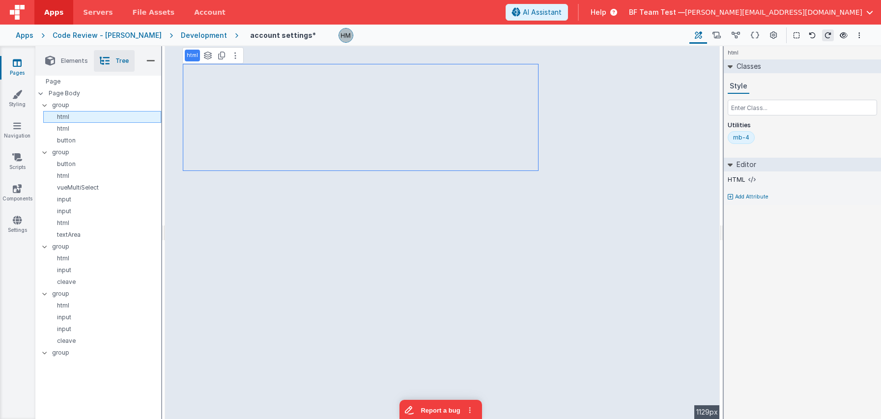
click at [83, 122] on div "html" at bounding box center [102, 117] width 118 height 12
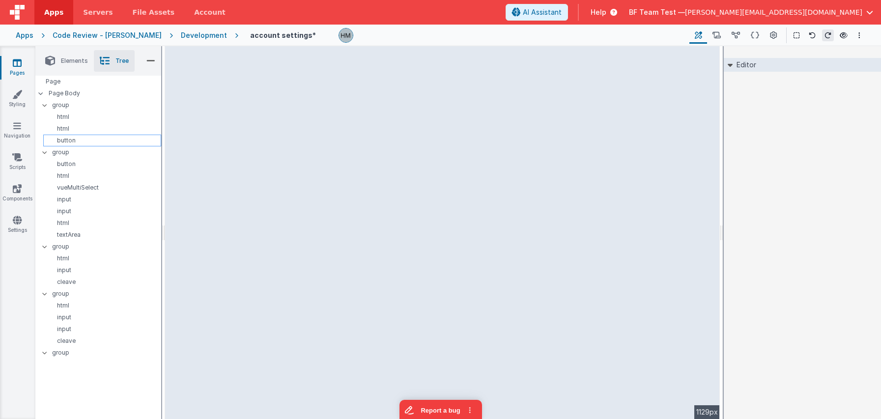
click at [85, 136] on div "button" at bounding box center [102, 141] width 118 height 12
select select "save"
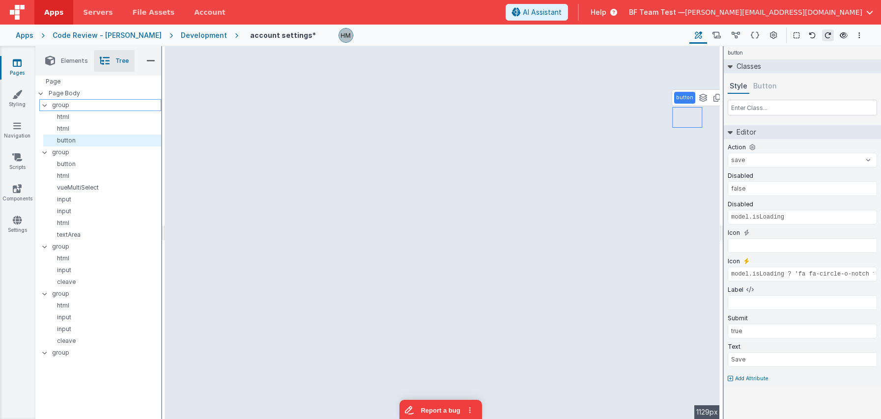
click at [84, 103] on p "group" at bounding box center [106, 105] width 109 height 11
type input "div"
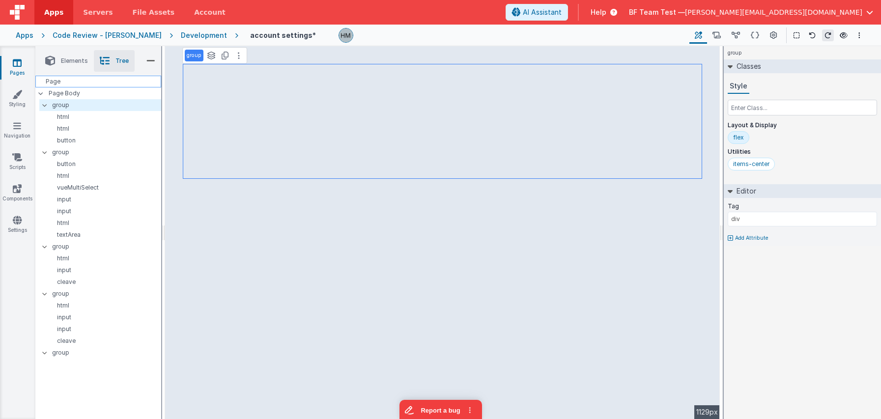
click at [82, 84] on div "Page" at bounding box center [98, 82] width 126 height 12
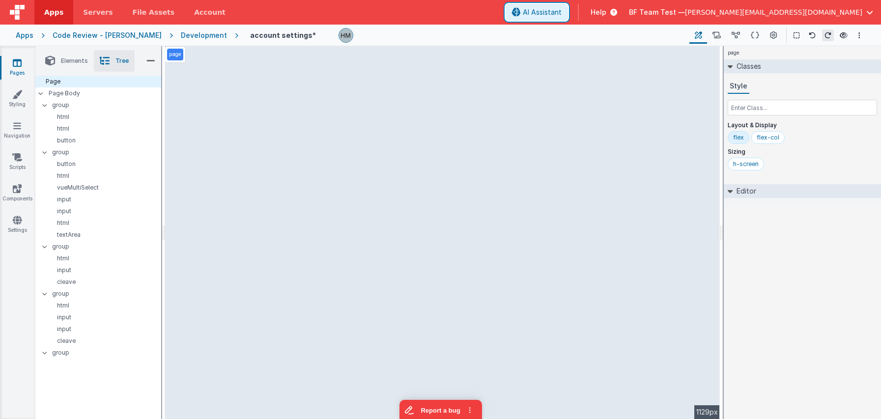
click at [562, 15] on span "AI Assistant" at bounding box center [542, 12] width 39 height 10
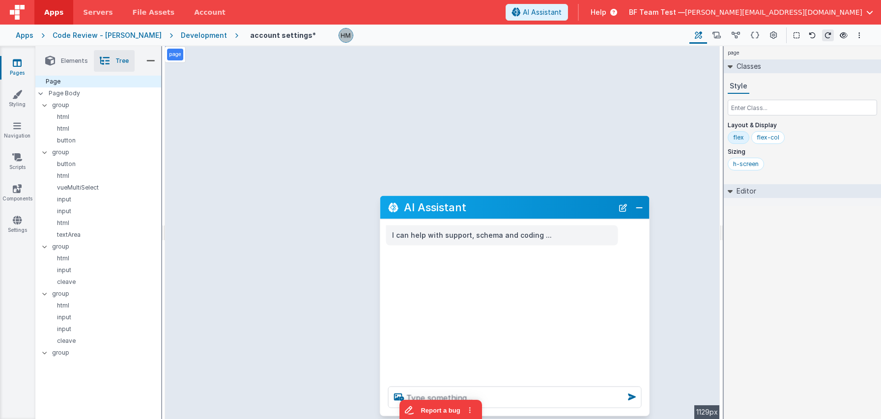
drag, startPoint x: 124, startPoint y: 208, endPoint x: 496, endPoint y: 212, distance: 371.5
click at [496, 212] on h2 "AI Assistant" at bounding box center [508, 207] width 209 height 12
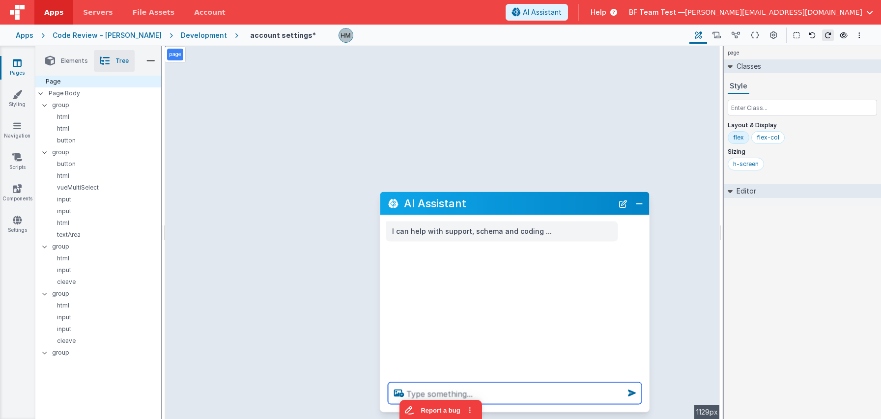
click at [504, 394] on textarea at bounding box center [515, 394] width 254 height 22
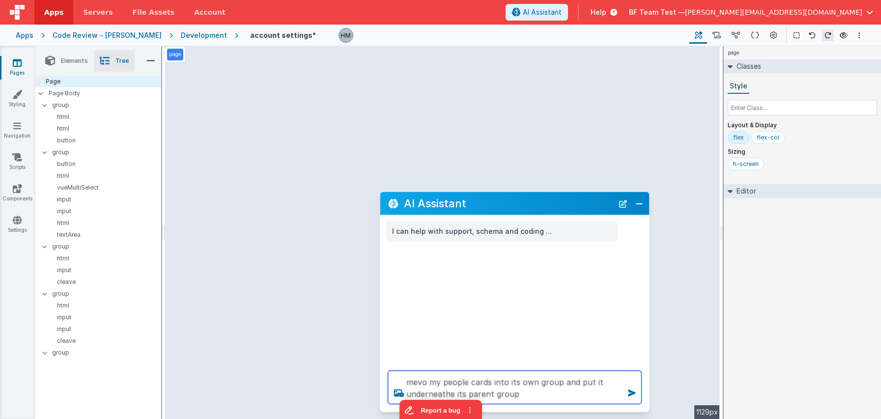
type textarea "mevo my people cards into its own group and put it underneathe its parent group"
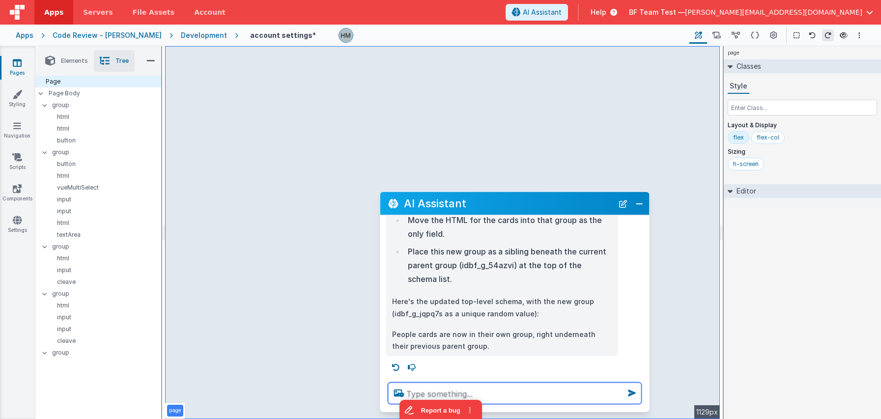
scroll to position [140, 0]
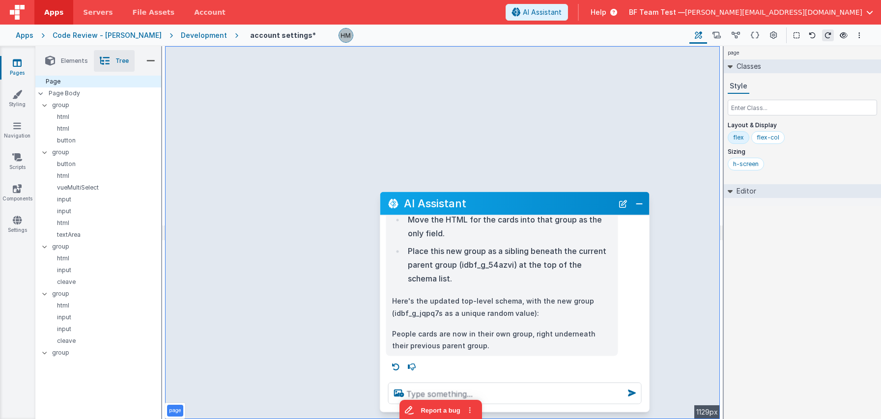
click at [576, 314] on p "Here's the updated top-level schema, with the new group (idbf_g_jqpq7s as a uni…" at bounding box center [502, 307] width 220 height 24
click at [727, 33] on button at bounding box center [735, 35] width 19 height 17
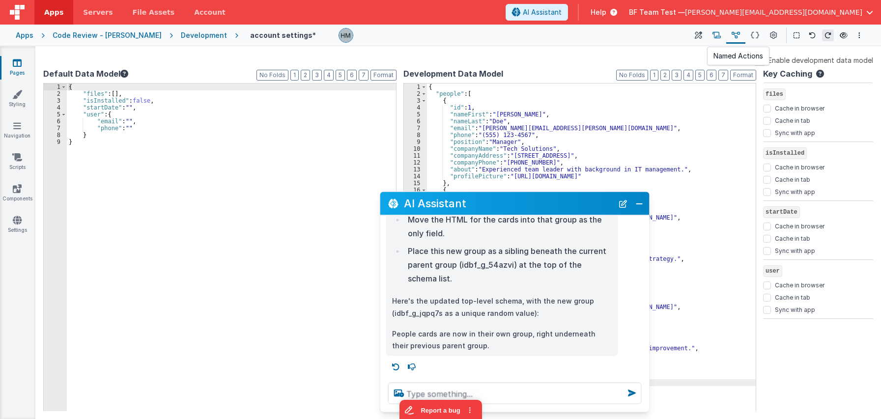
click at [722, 33] on button at bounding box center [716, 35] width 19 height 17
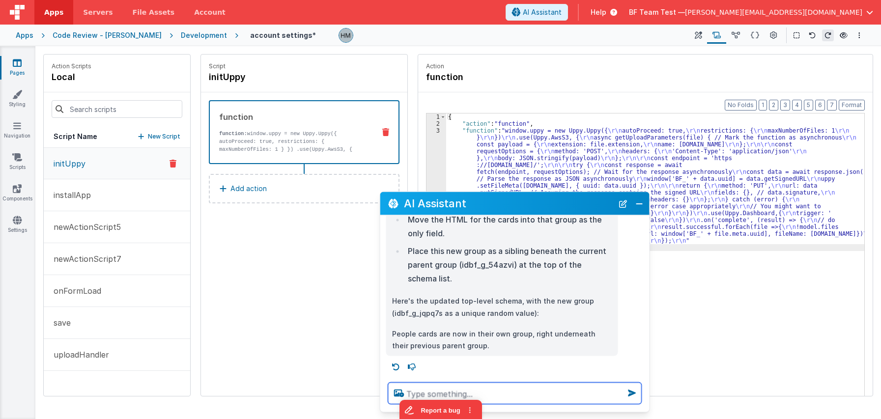
click at [488, 389] on textarea at bounding box center [515, 394] width 254 height 22
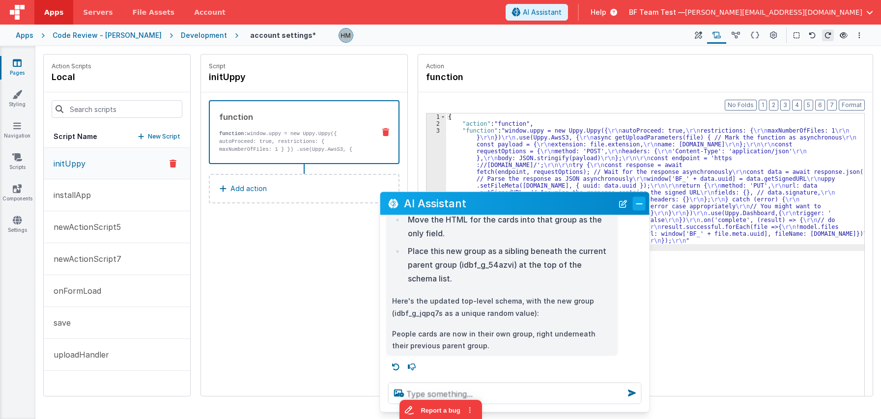
click at [639, 199] on button "Close" at bounding box center [639, 204] width 13 height 14
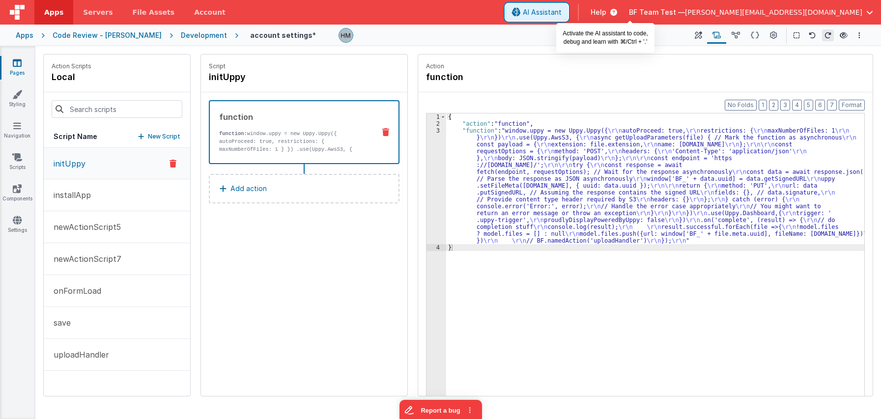
click at [568, 18] on button "AI Assistant" at bounding box center [537, 12] width 62 height 17
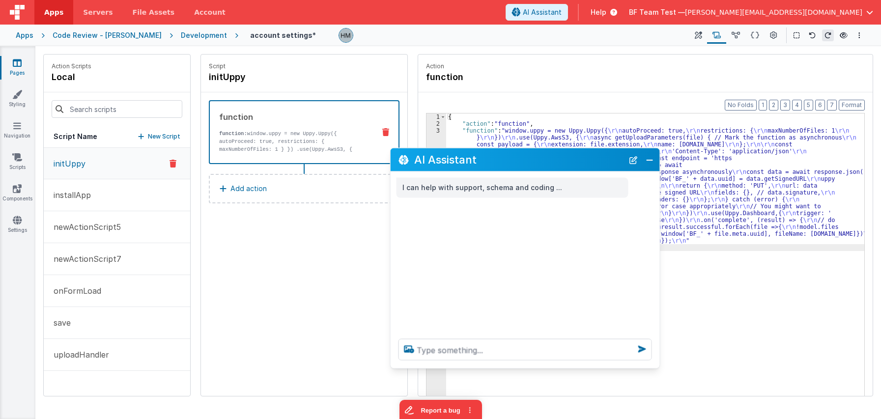
drag, startPoint x: 194, startPoint y: 204, endPoint x: 644, endPoint y: 149, distance: 453.3
click at [623, 154] on h2 "AI Assistant" at bounding box center [518, 160] width 209 height 12
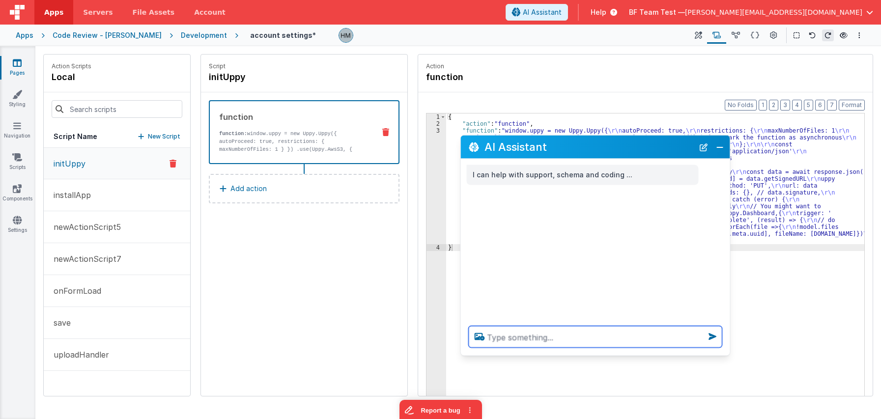
click at [541, 334] on textarea at bounding box center [596, 337] width 254 height 22
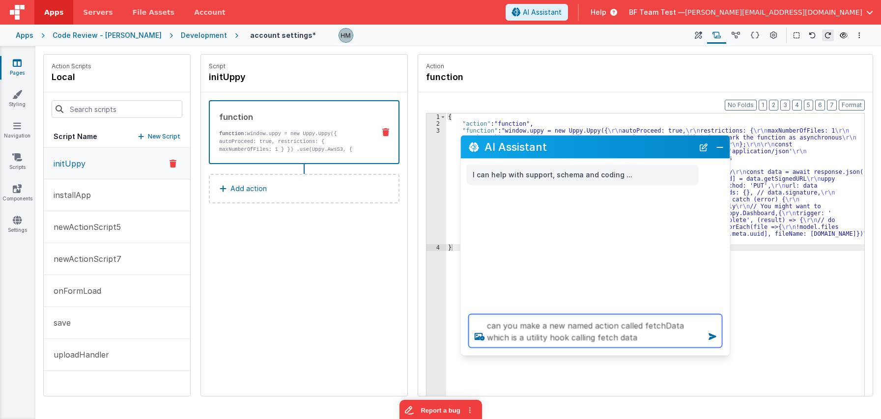
type textarea "can you make a new named action called fetchData which is a utility hook callin…"
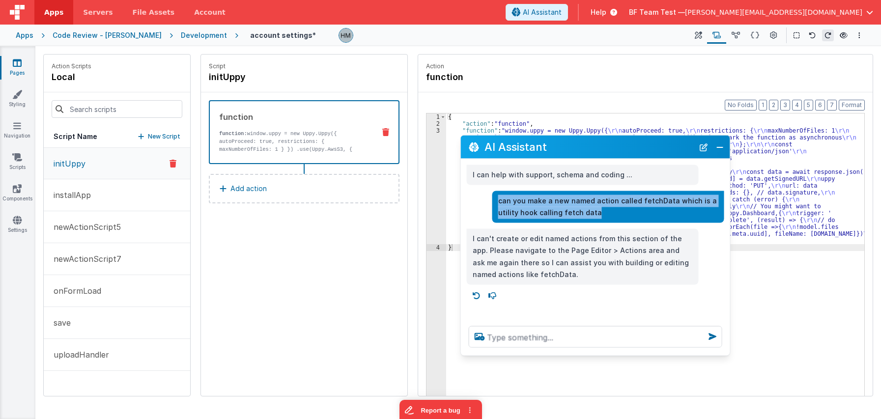
drag, startPoint x: 619, startPoint y: 209, endPoint x: 498, endPoint y: 198, distance: 120.9
click at [498, 198] on p "can you make a new named action called fetchData which is a utility hook callin…" at bounding box center [608, 207] width 220 height 24
copy p "can you make a new named action called fetchData which is a utility hook callin…"
click at [736, 37] on icon at bounding box center [773, 35] width 7 height 10
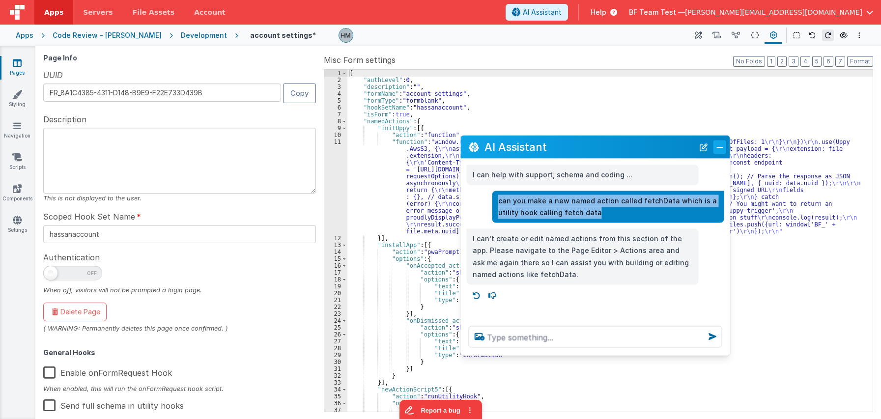
click at [719, 150] on button "Close" at bounding box center [719, 147] width 13 height 14
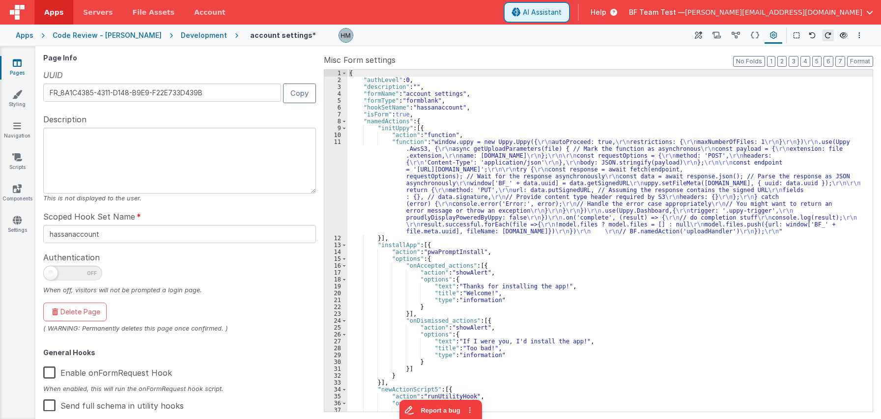
click at [568, 6] on button "AI Assistant" at bounding box center [537, 12] width 62 height 17
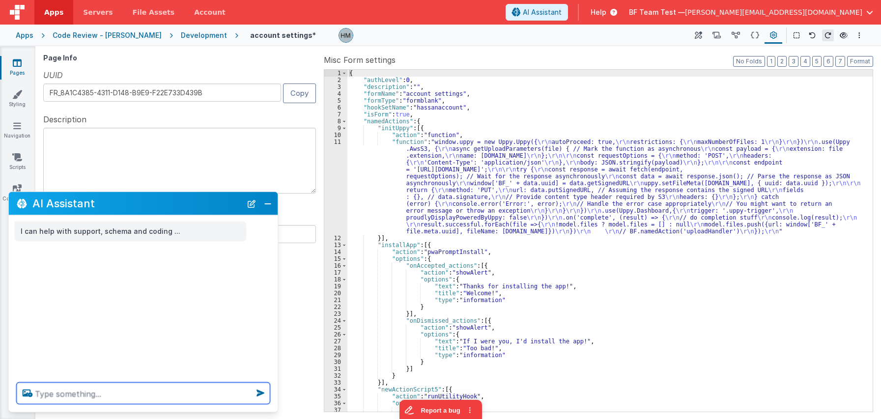
paste textarea "can you make a new named action called fetchData which is a utility hook callin…"
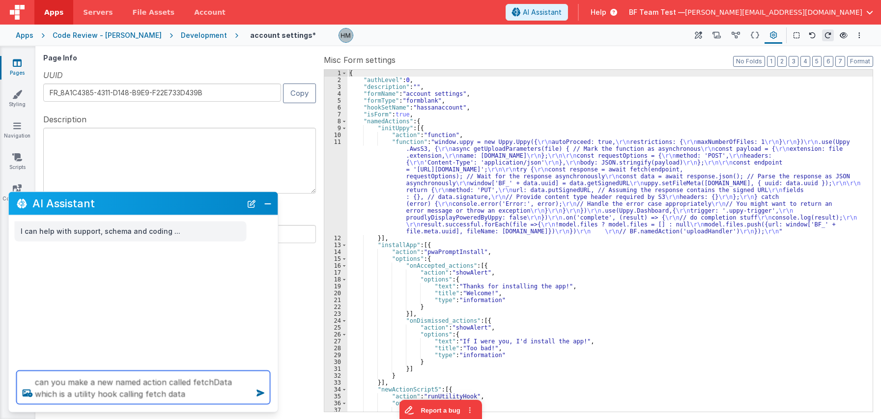
type textarea "can you make a new named action called fetchData which is a utility hook callin…"
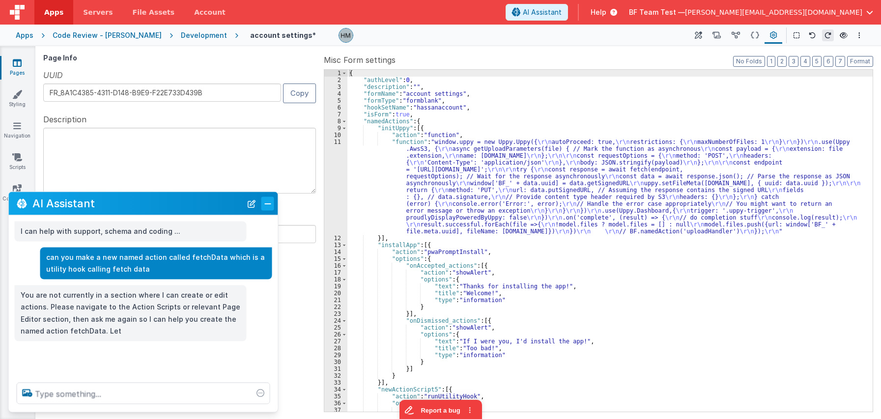
click at [264, 198] on button "Close" at bounding box center [267, 204] width 13 height 14
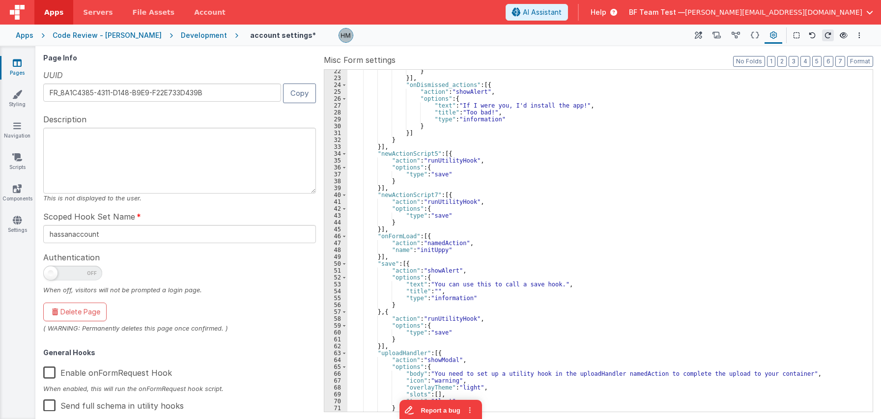
scroll to position [291, 0]
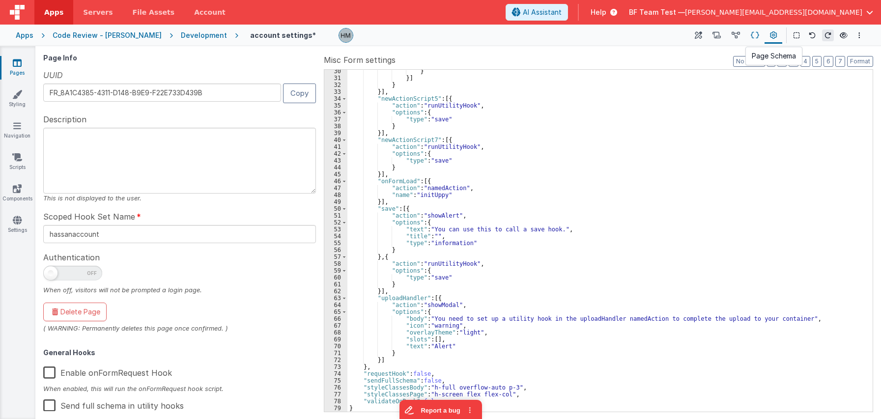
click at [736, 40] on button at bounding box center [754, 35] width 19 height 17
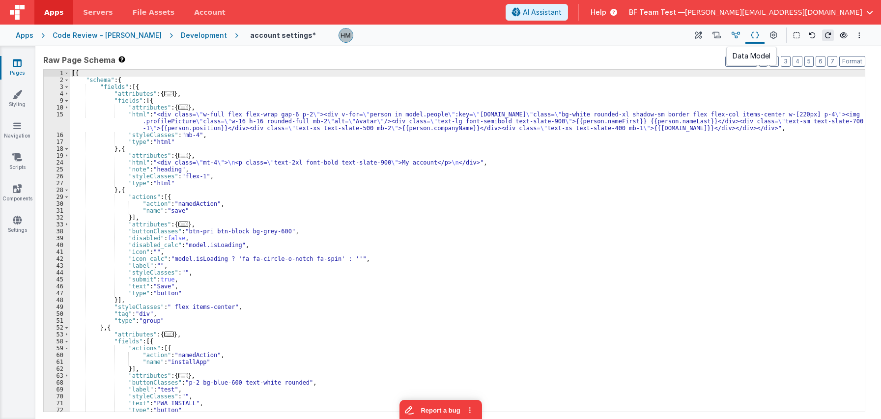
click at [734, 36] on icon at bounding box center [736, 35] width 8 height 10
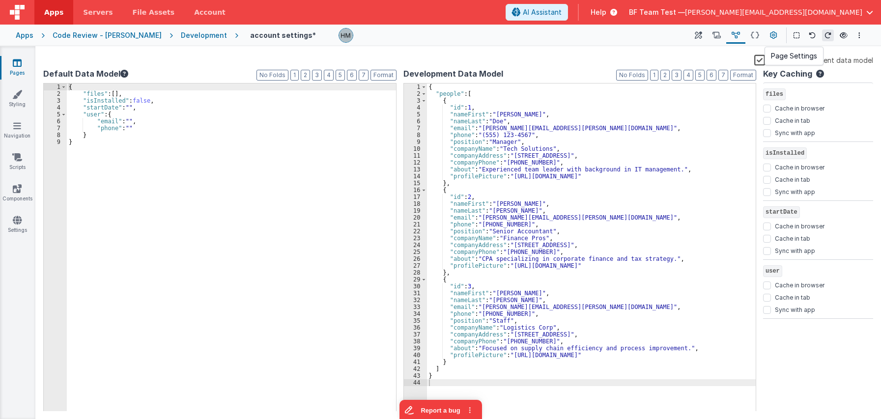
click at [736, 39] on button at bounding box center [773, 35] width 18 height 17
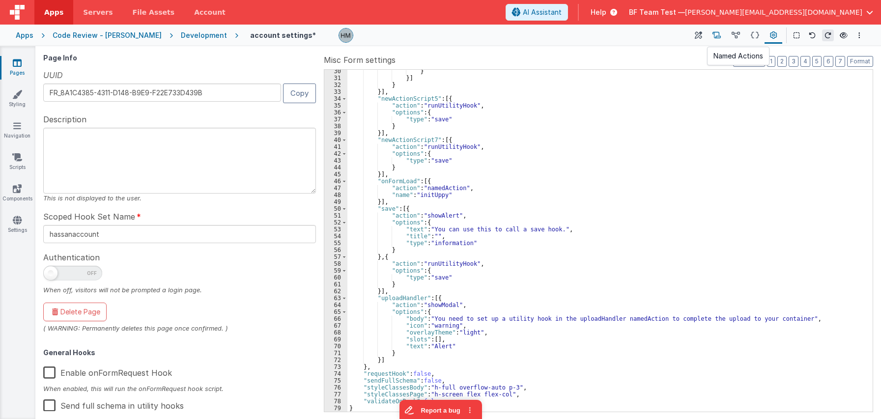
click at [726, 36] on button at bounding box center [716, 35] width 19 height 17
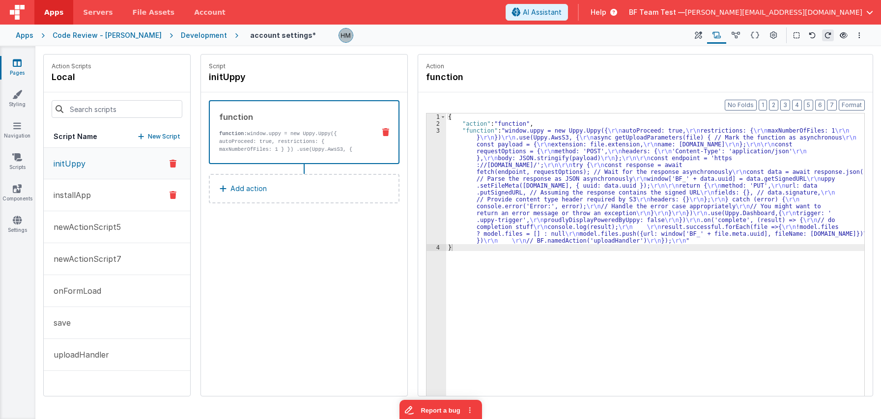
click at [112, 191] on button "installApp" at bounding box center [117, 195] width 146 height 32
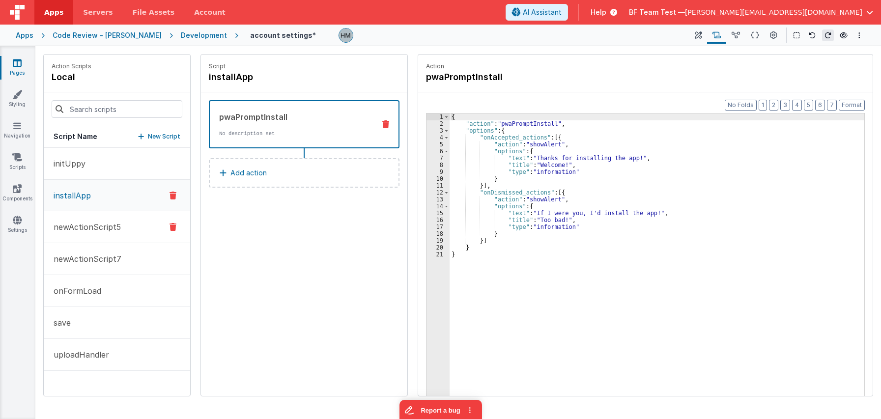
click at [105, 225] on p "newActionScript5" at bounding box center [84, 227] width 73 height 12
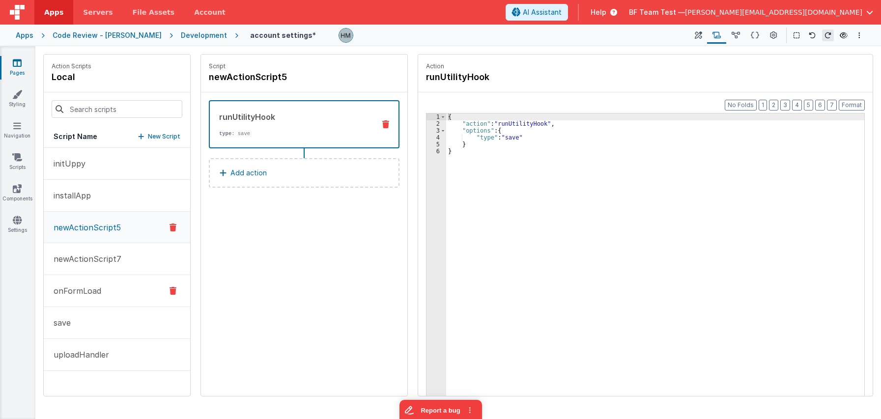
drag, startPoint x: 101, startPoint y: 264, endPoint x: 95, endPoint y: 285, distance: 21.6
click at [101, 265] on button "newActionScript7" at bounding box center [117, 259] width 146 height 32
click at [89, 296] on p "onFormLoad" at bounding box center [75, 291] width 54 height 12
click at [72, 324] on button "save" at bounding box center [117, 323] width 146 height 32
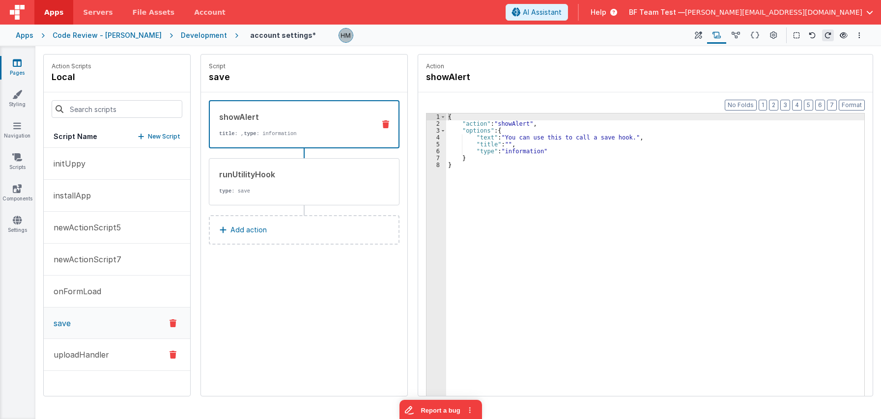
click at [88, 354] on p "uploadHandler" at bounding box center [78, 355] width 61 height 12
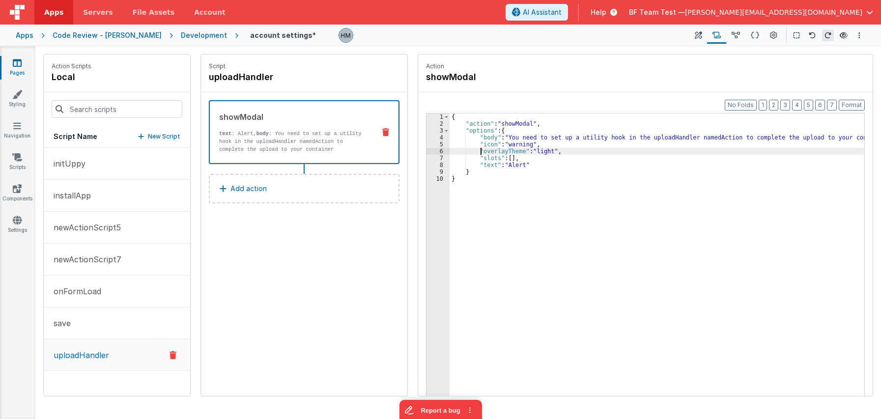
click at [481, 151] on div "{ "action" : "showModal" , "options" : { "body" : "You need to set up a utility…" at bounding box center [657, 276] width 415 height 327
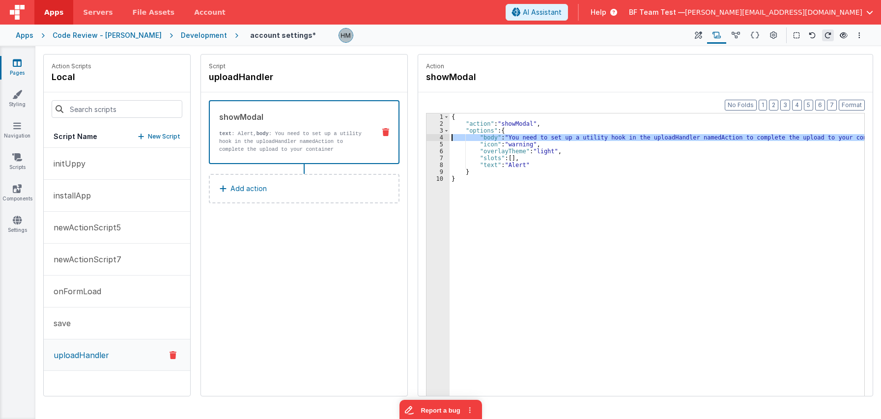
click at [442, 136] on div "4" at bounding box center [437, 137] width 23 height 7
click at [438, 138] on div "4" at bounding box center [437, 137] width 23 height 7
click at [439, 140] on div "4" at bounding box center [437, 137] width 23 height 7
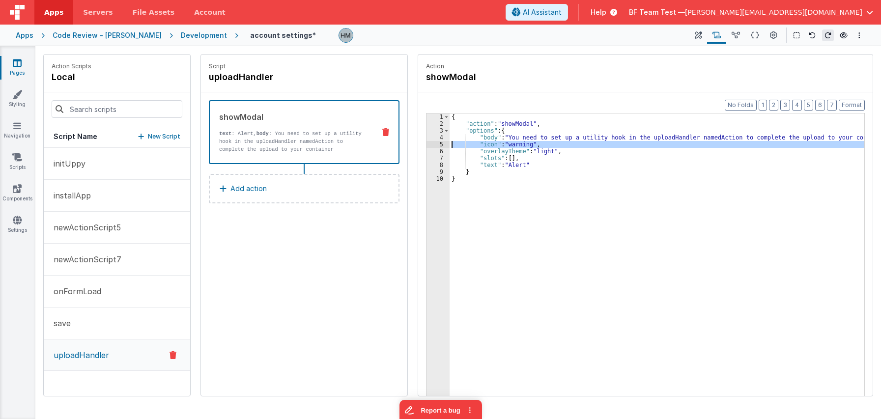
click at [443, 145] on div "5" at bounding box center [437, 144] width 23 height 7
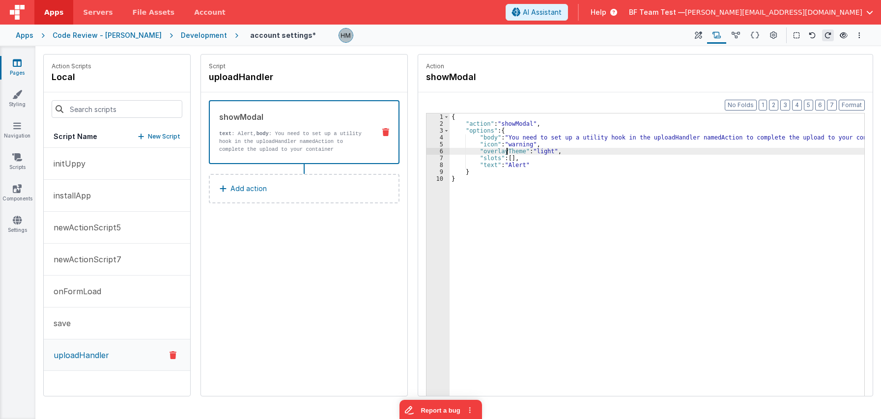
click at [508, 152] on div "{ "action" : "showModal" , "options" : { "body" : "You need to set up a utility…" at bounding box center [657, 276] width 415 height 327
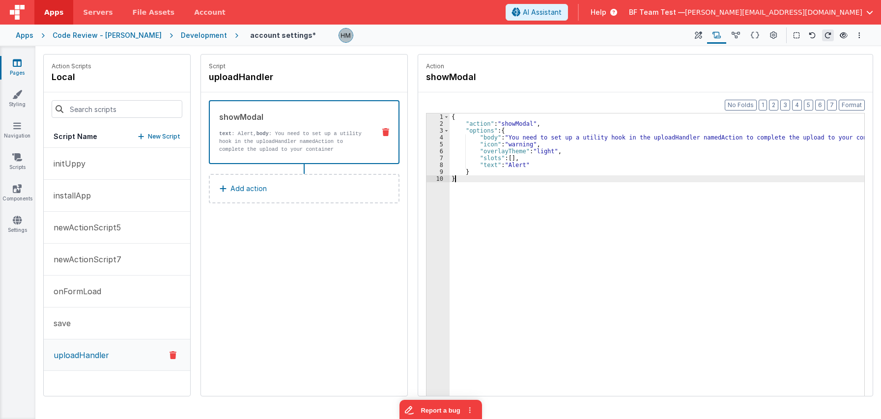
click at [556, 183] on div "{ "action" : "showModal" , "options" : { "body" : "You need to set up a utility…" at bounding box center [657, 276] width 415 height 327
click at [562, 15] on span "AI Assistant" at bounding box center [542, 12] width 39 height 10
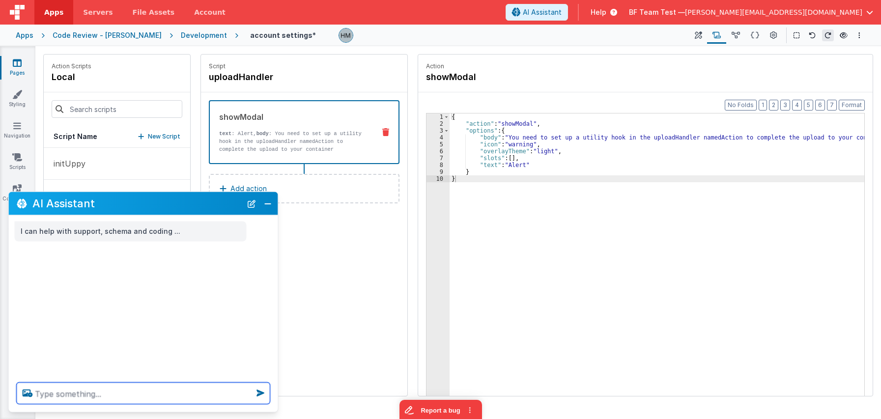
click at [141, 394] on textarea at bounding box center [144, 394] width 254 height 22
type textarea "change alert to dark theme"
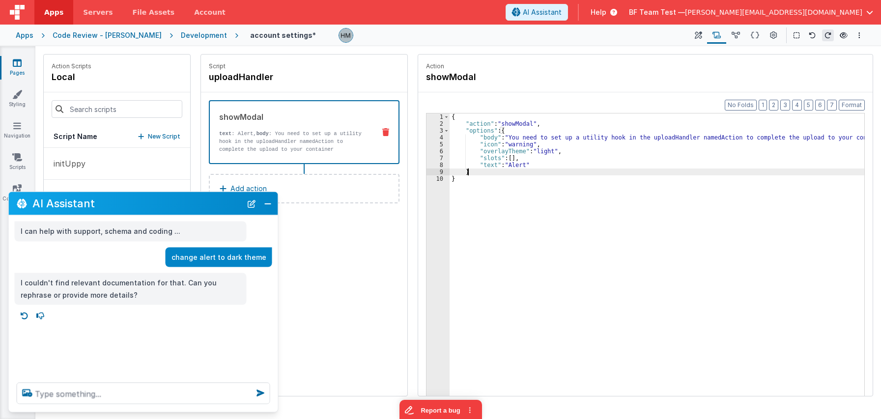
click at [511, 175] on div "{ "action" : "showModal" , "options" : { "body" : "You need to set up a utility…" at bounding box center [657, 276] width 415 height 327
click at [734, 41] on button at bounding box center [735, 35] width 19 height 17
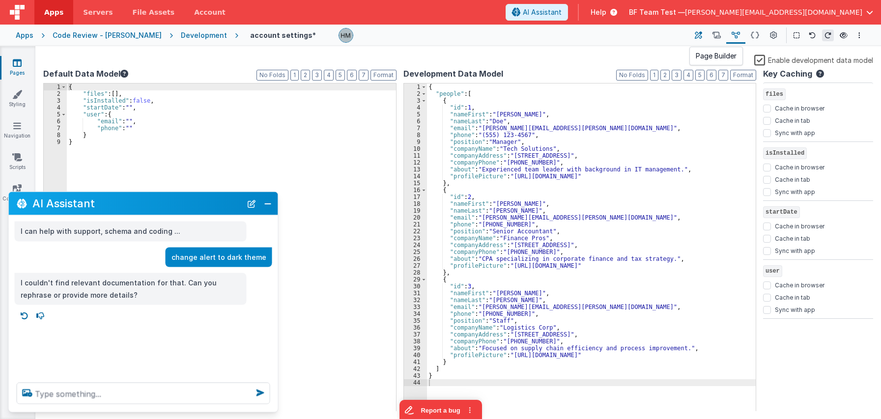
click at [697, 38] on icon at bounding box center [698, 35] width 7 height 10
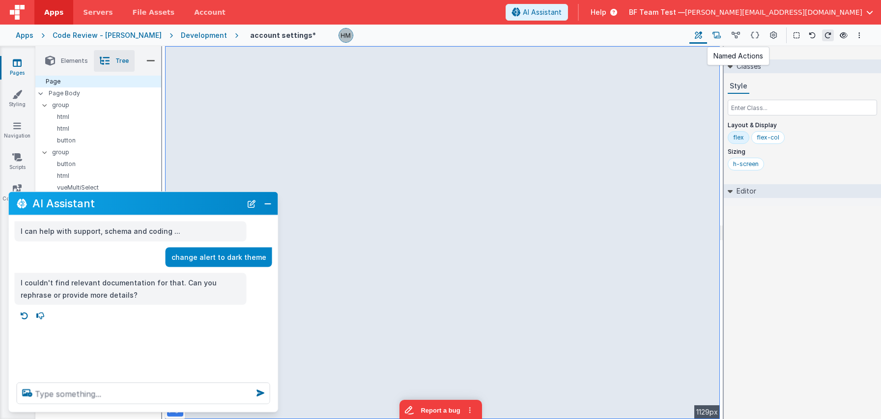
click at [721, 38] on icon at bounding box center [716, 35] width 8 height 10
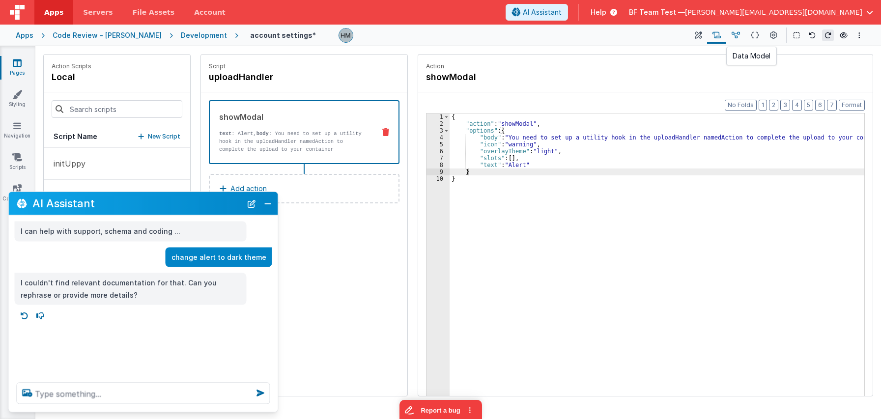
click at [736, 36] on icon at bounding box center [736, 35] width 8 height 10
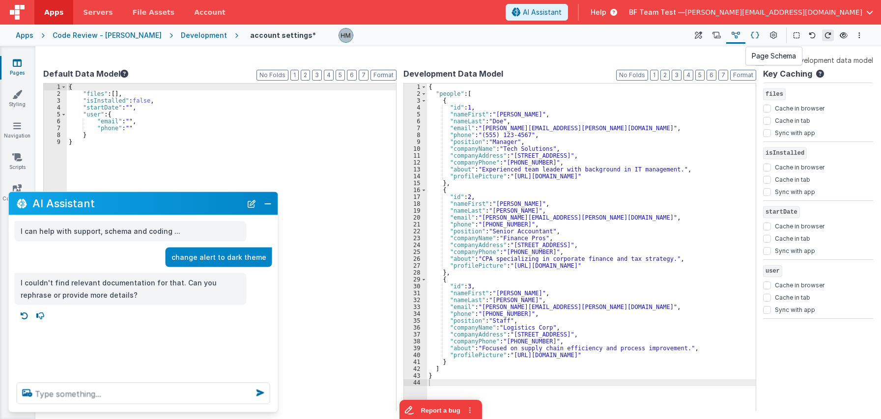
click at [736, 42] on button at bounding box center [754, 35] width 19 height 17
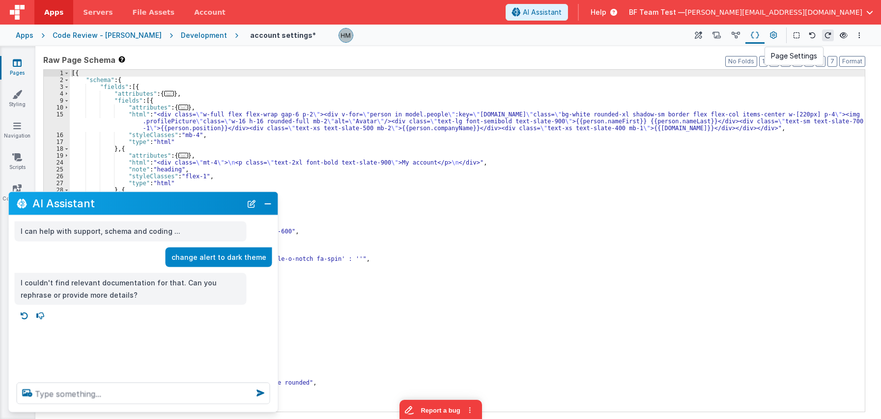
click at [736, 39] on icon at bounding box center [773, 35] width 7 height 10
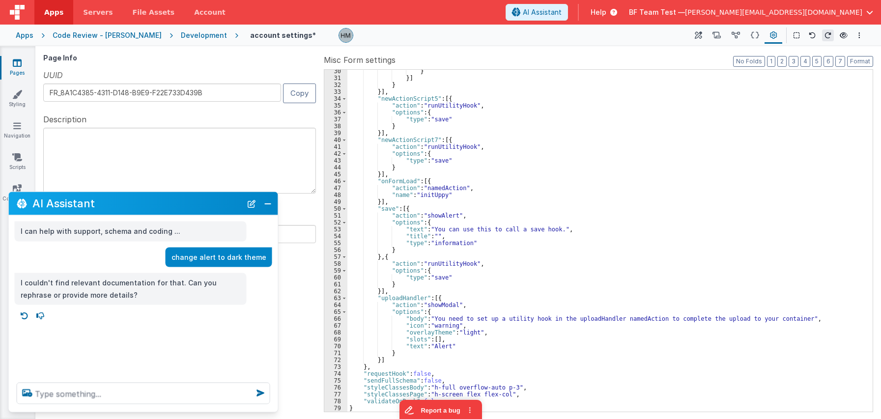
click at [171, 394] on textarea at bounding box center [144, 394] width 254 height 22
click at [266, 195] on div "AI Assistant" at bounding box center [143, 203] width 269 height 23
click at [267, 202] on button "Close" at bounding box center [267, 204] width 13 height 14
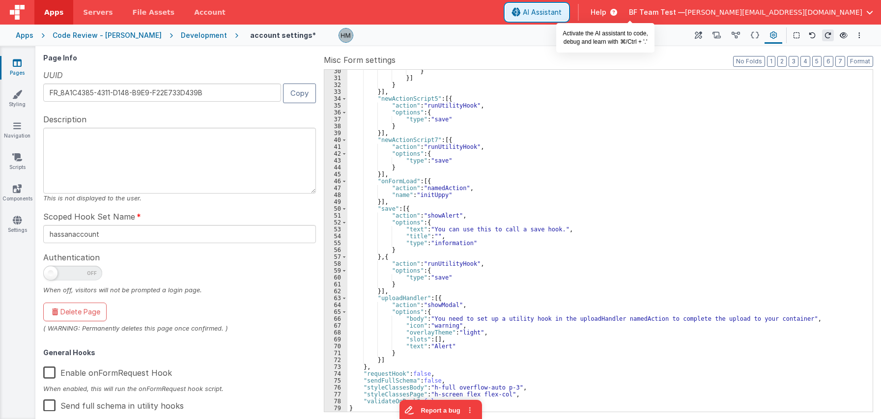
click at [568, 4] on button "AI Assistant" at bounding box center [537, 12] width 62 height 17
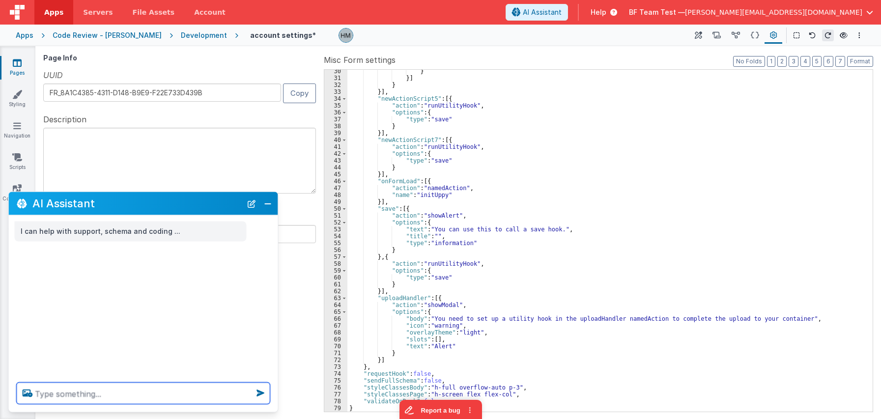
click at [148, 392] on textarea at bounding box center [144, 394] width 254 height 22
type textarea "m"
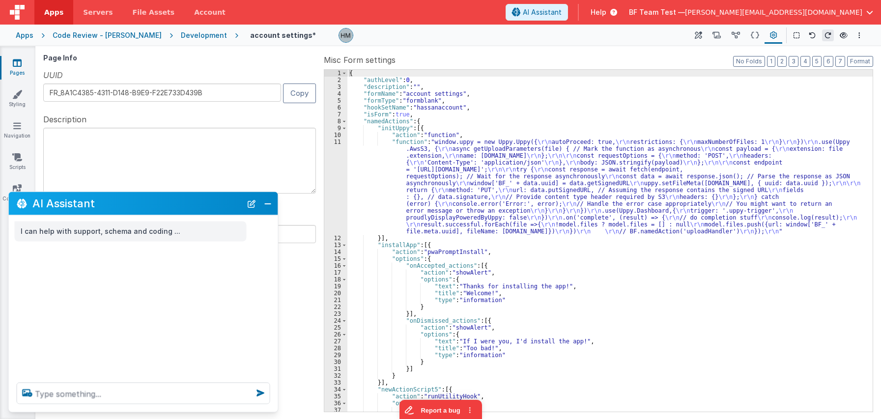
scroll to position [0, 0]
click at [345, 121] on span at bounding box center [343, 121] width 5 height 7
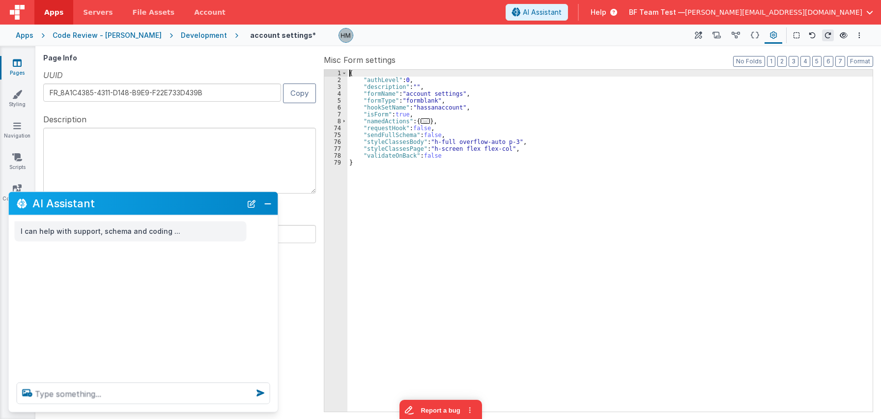
click at [424, 122] on span "..." at bounding box center [426, 120] width 10 height 5
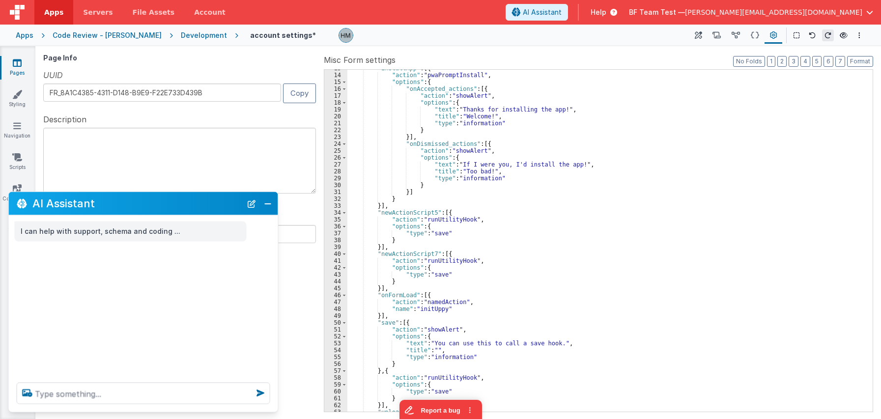
scroll to position [291, 0]
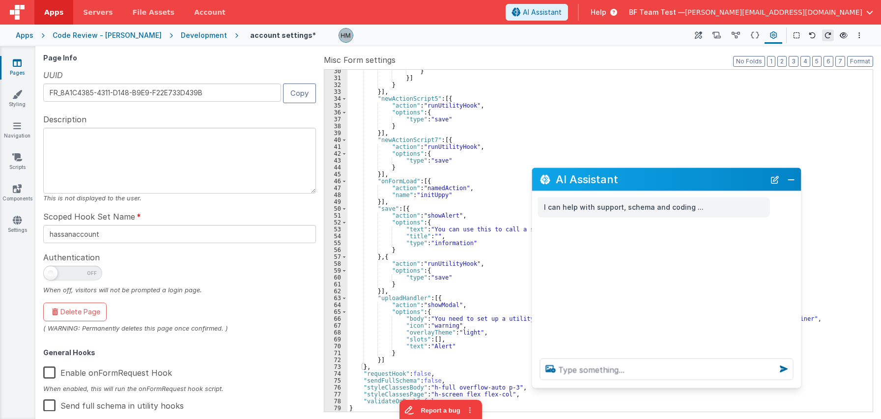
drag, startPoint x: 177, startPoint y: 200, endPoint x: 701, endPoint y: 176, distance: 523.8
click at [701, 176] on h2 "AI Assistant" at bounding box center [660, 179] width 209 height 12
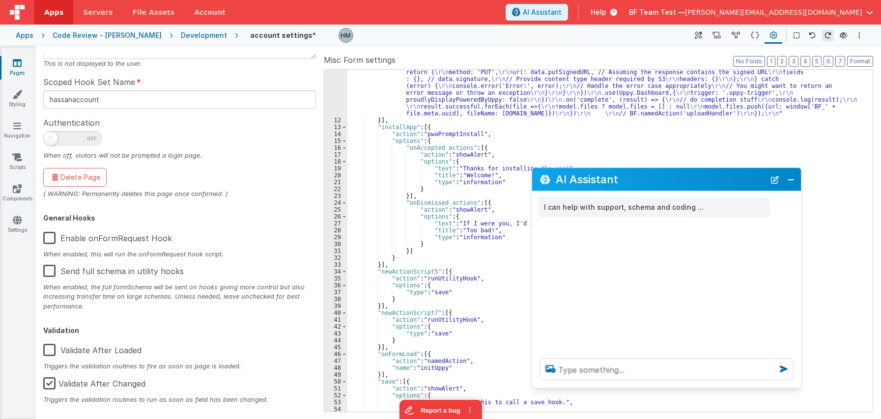
scroll to position [136, 0]
click at [649, 377] on textarea at bounding box center [667, 370] width 254 height 22
type textarea "w"
click at [736, 179] on button "Close" at bounding box center [791, 179] width 13 height 14
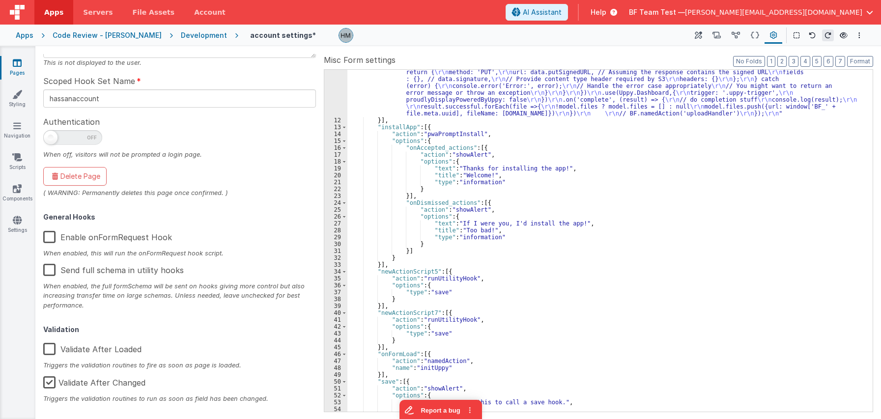
scroll to position [0, 0]
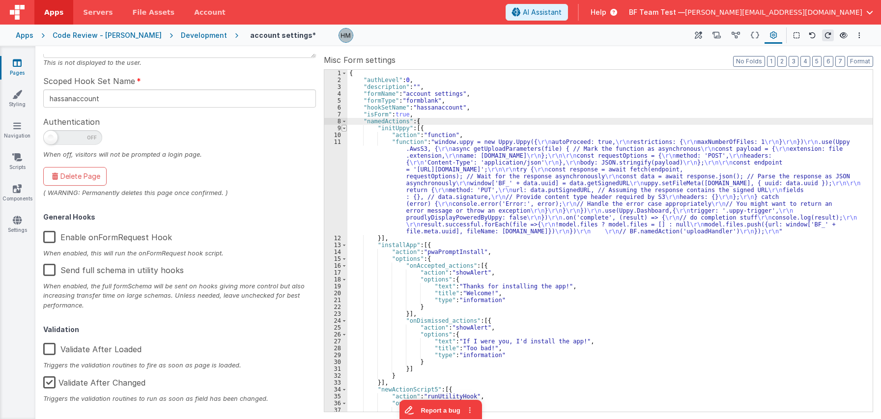
click at [345, 130] on span at bounding box center [343, 128] width 5 height 7
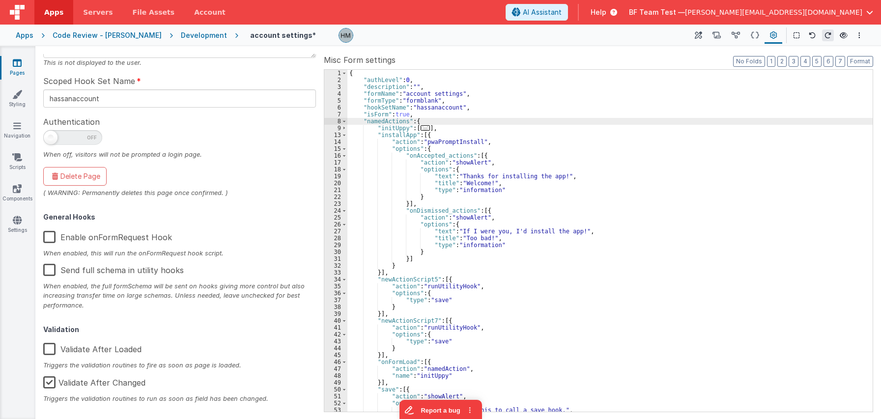
click at [344, 141] on div "14" at bounding box center [335, 142] width 23 height 7
click at [343, 136] on span at bounding box center [343, 135] width 5 height 7
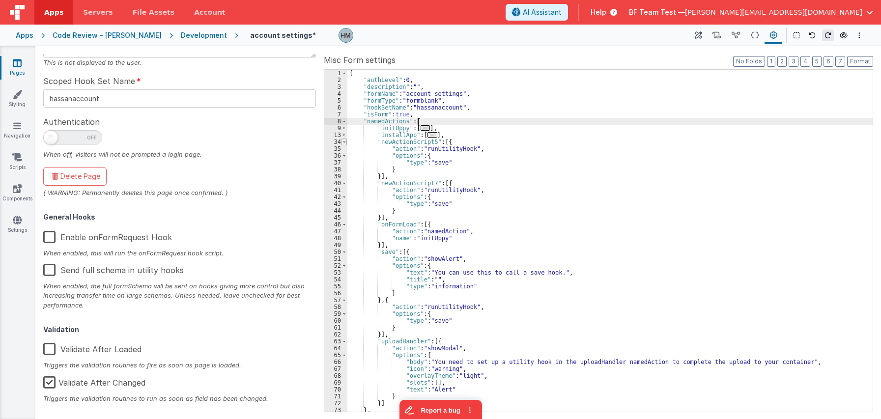
click at [345, 141] on span at bounding box center [343, 142] width 5 height 7
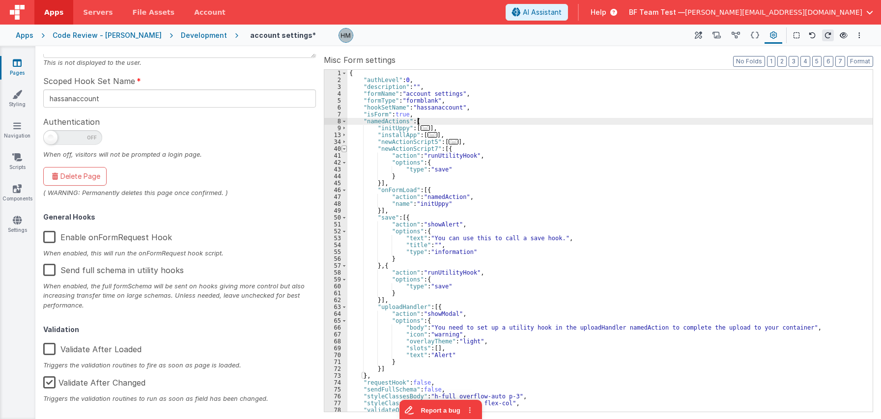
click at [346, 149] on span at bounding box center [343, 148] width 5 height 7
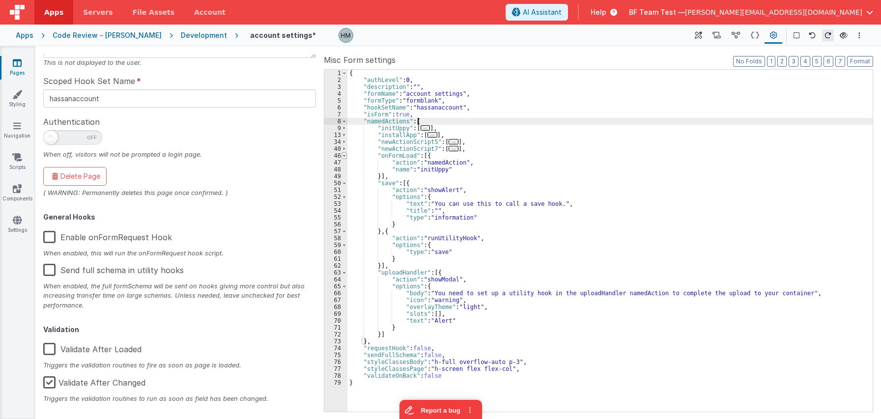
click at [345, 156] on span at bounding box center [343, 155] width 5 height 7
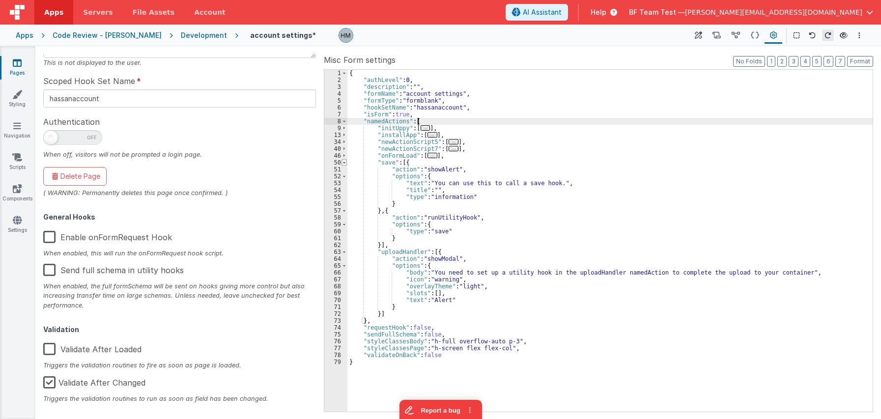
click at [343, 165] on span at bounding box center [343, 162] width 5 height 7
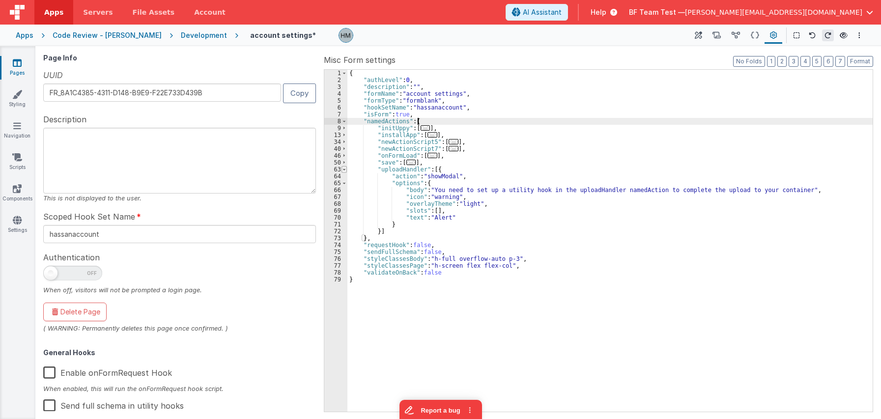
click at [342, 169] on span at bounding box center [343, 169] width 5 height 7
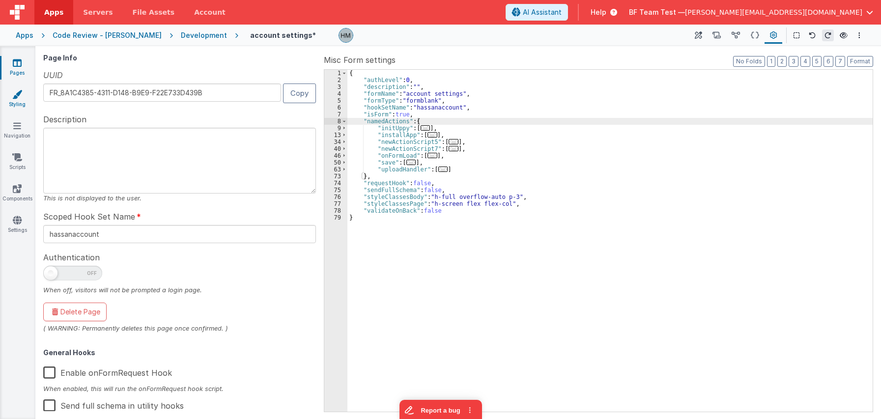
click at [13, 104] on link "Styling" at bounding box center [17, 99] width 35 height 20
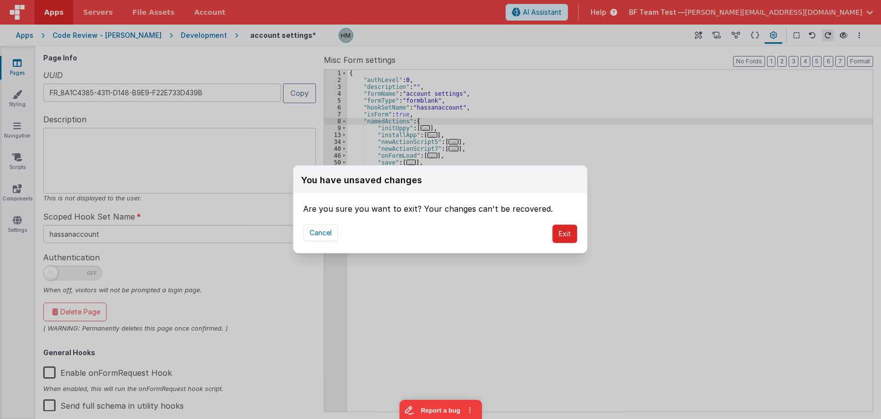
click at [562, 233] on button "Exit" at bounding box center [564, 234] width 25 height 19
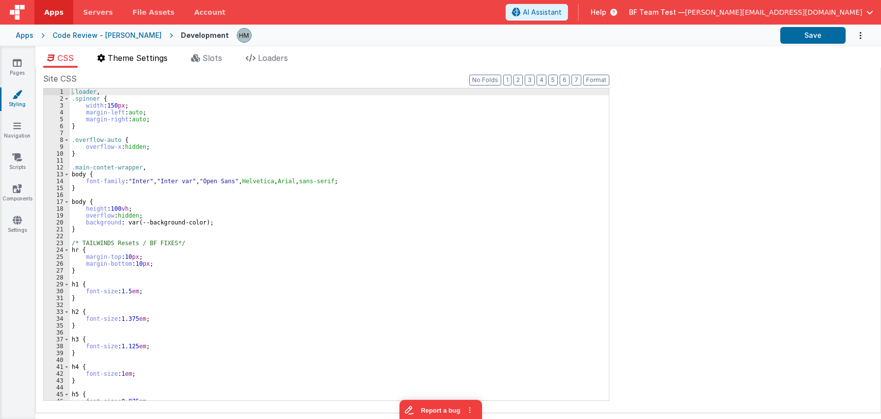
click at [146, 56] on span "Theme Settings" at bounding box center [138, 58] width 60 height 10
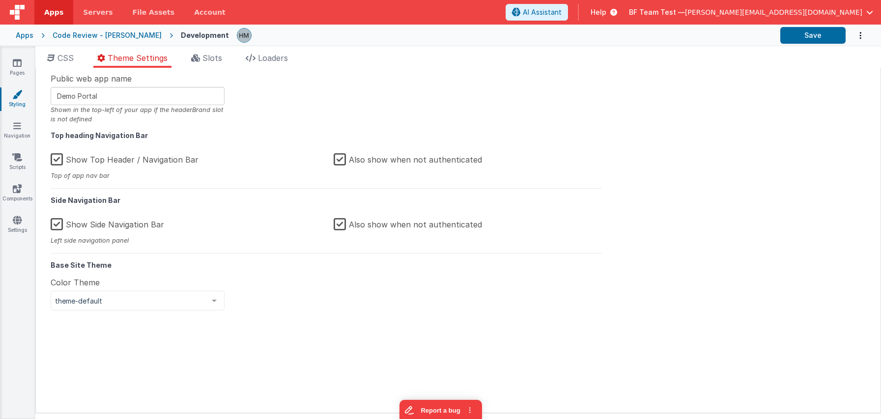
click at [18, 215] on div "Pages Styling Navigation Scripts Components Settings" at bounding box center [17, 232] width 35 height 373
click at [18, 103] on link "Styling" at bounding box center [17, 99] width 35 height 20
